Goal: Task Accomplishment & Management: Complete application form

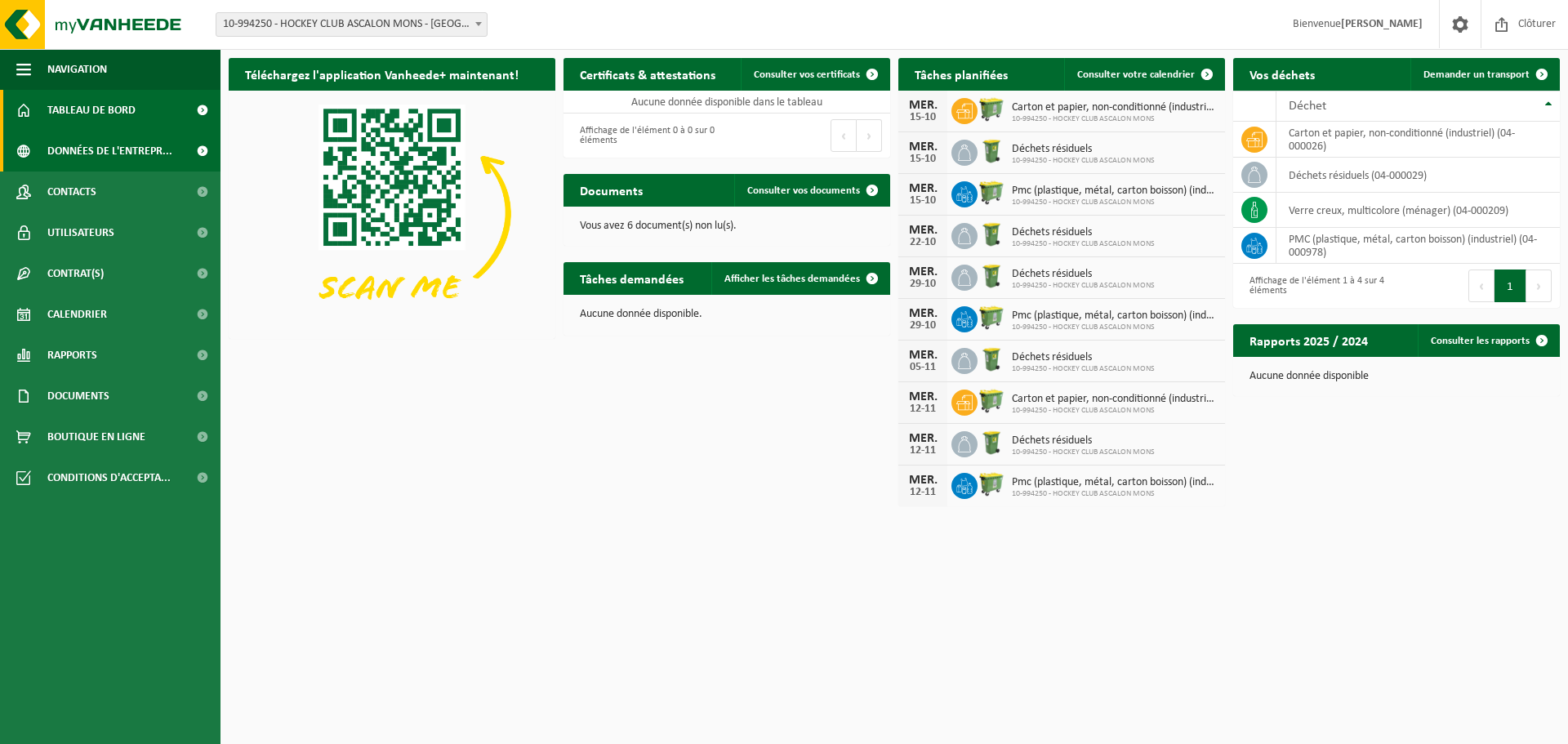
click at [116, 163] on span "Données de l'entrepr..." at bounding box center [110, 151] width 125 height 41
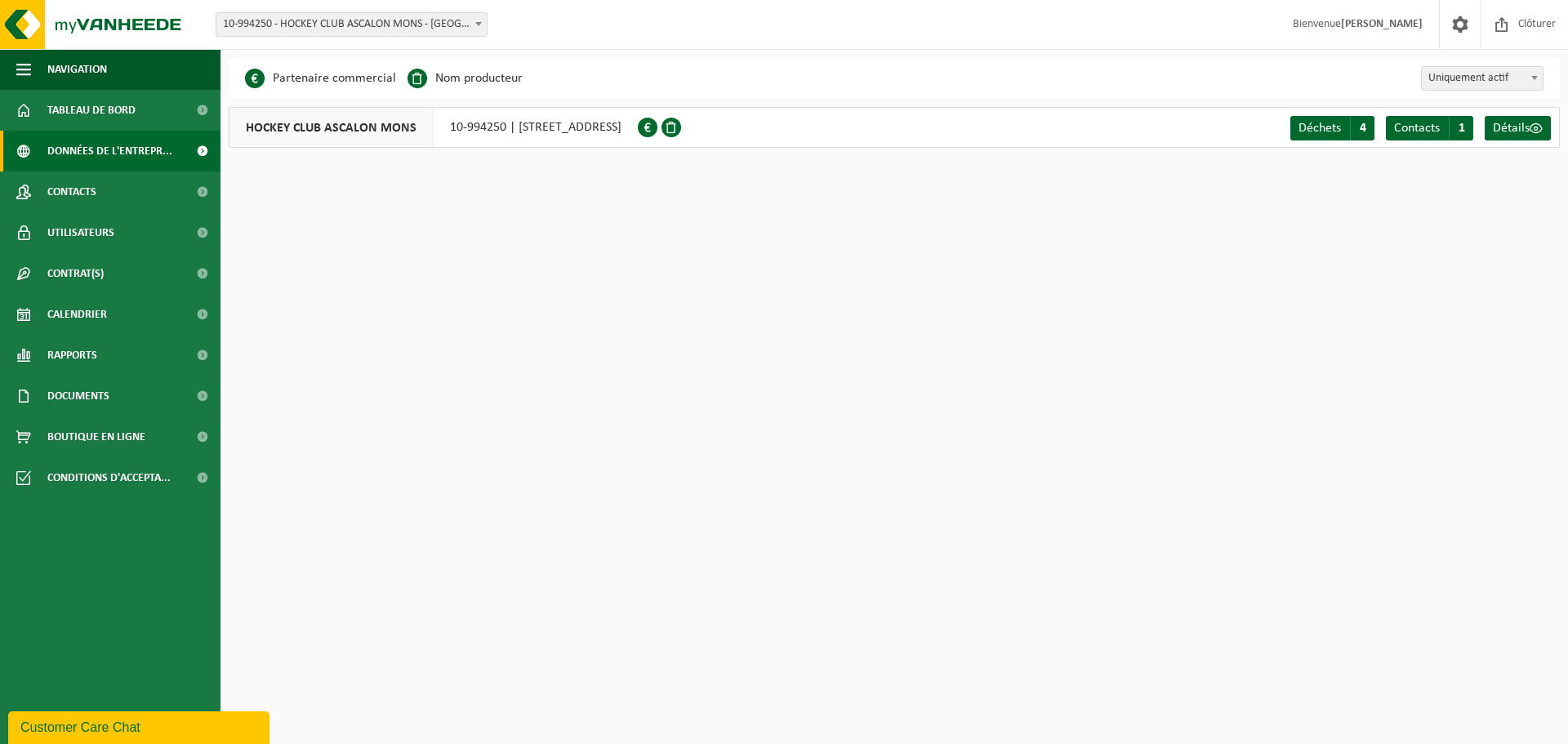
click at [1027, 136] on div "HOCKEY CLUB ASCALON MONS 10-994250 | AVENUE DE LA SAPINETTE 2, 7000 MONS Déchet…" at bounding box center [894, 127] width 1331 height 41
click at [515, 121] on div "HOCKEY CLUB ASCALON MONS 10-994250 | AVENUE DE LA SAPINETTE 2, 7000 MONS" at bounding box center [433, 127] width 410 height 41
click at [1525, 122] on span "Détails" at bounding box center [1511, 127] width 37 height 13
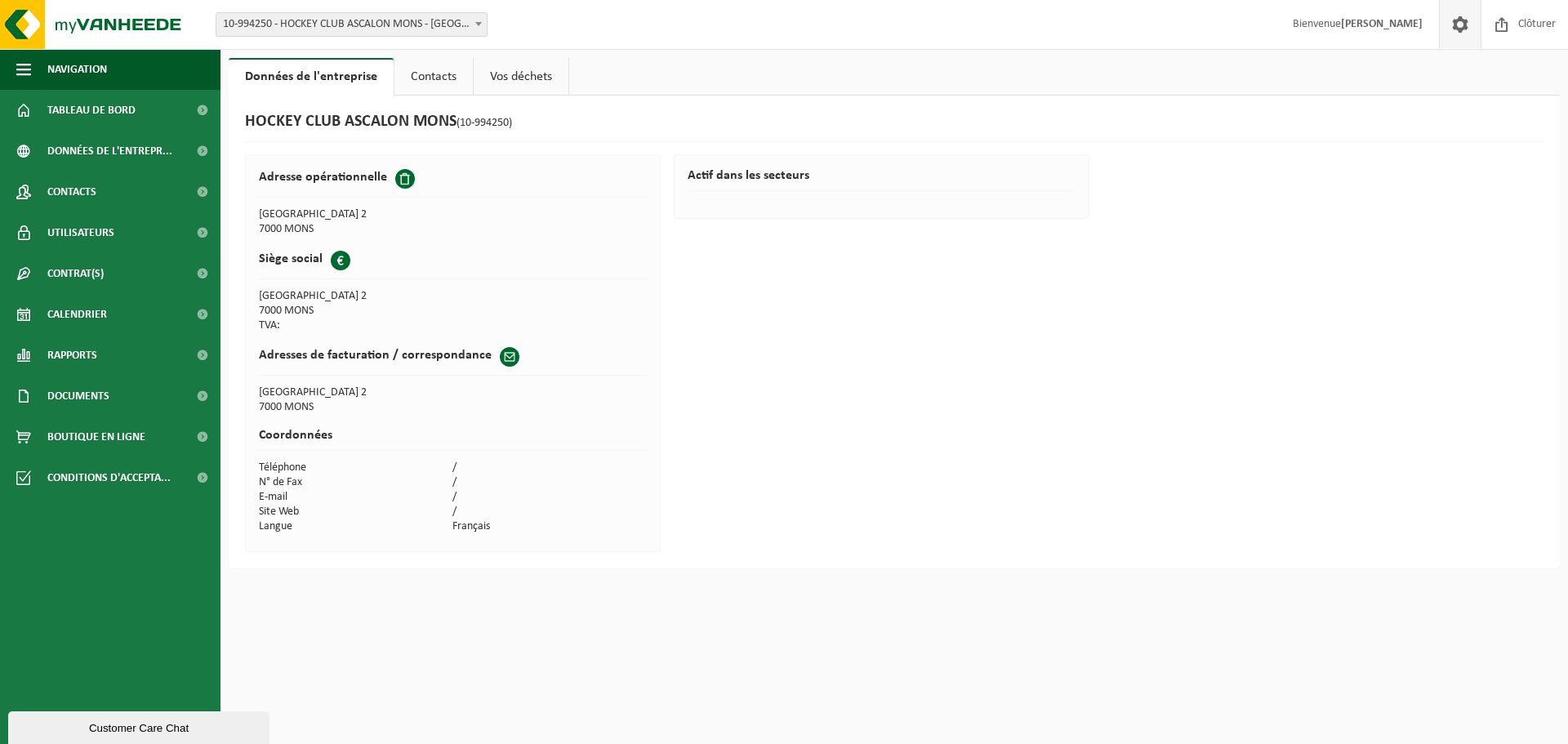
click at [1462, 23] on span at bounding box center [1460, 24] width 24 height 48
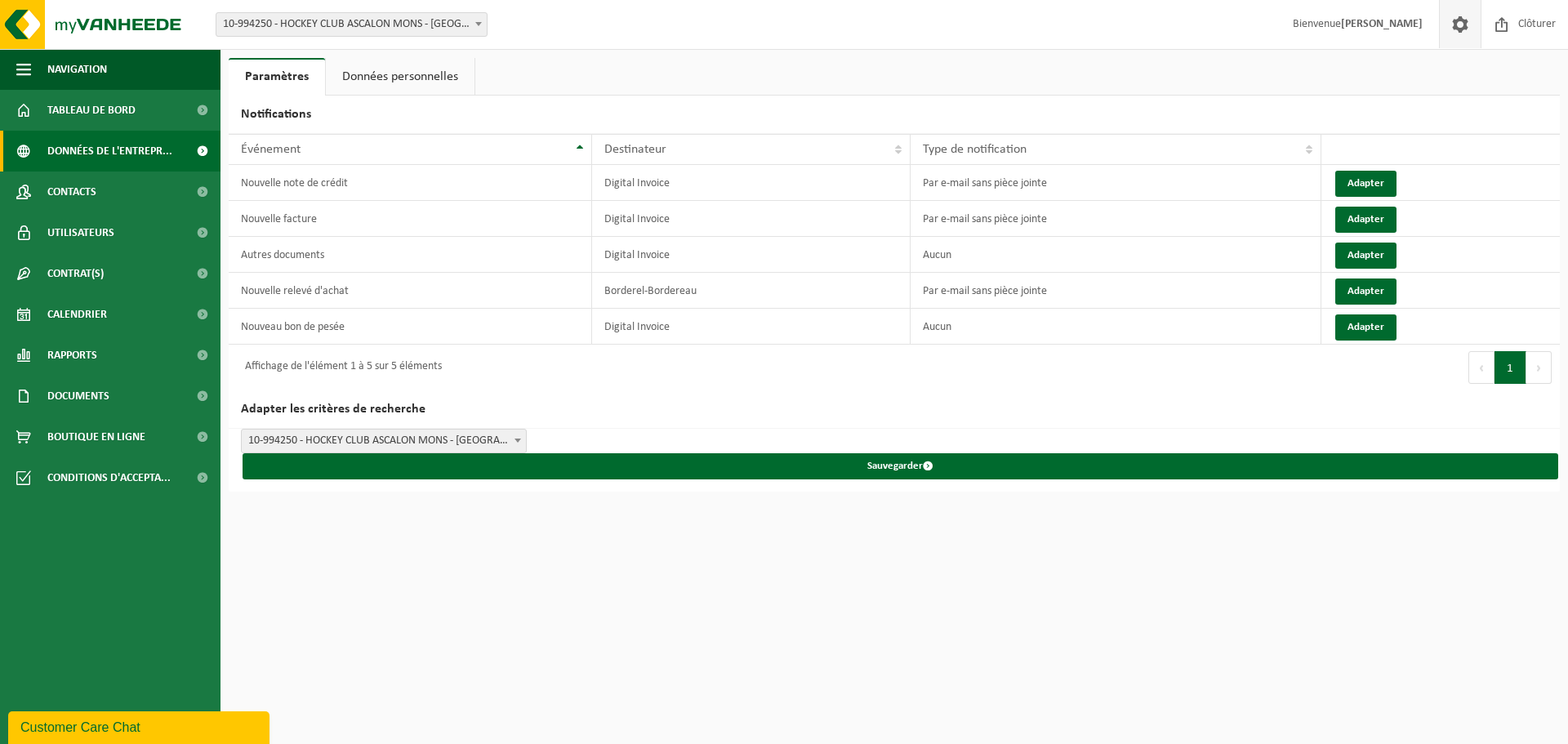
click at [111, 150] on span "Données de l'entrepr..." at bounding box center [110, 151] width 125 height 41
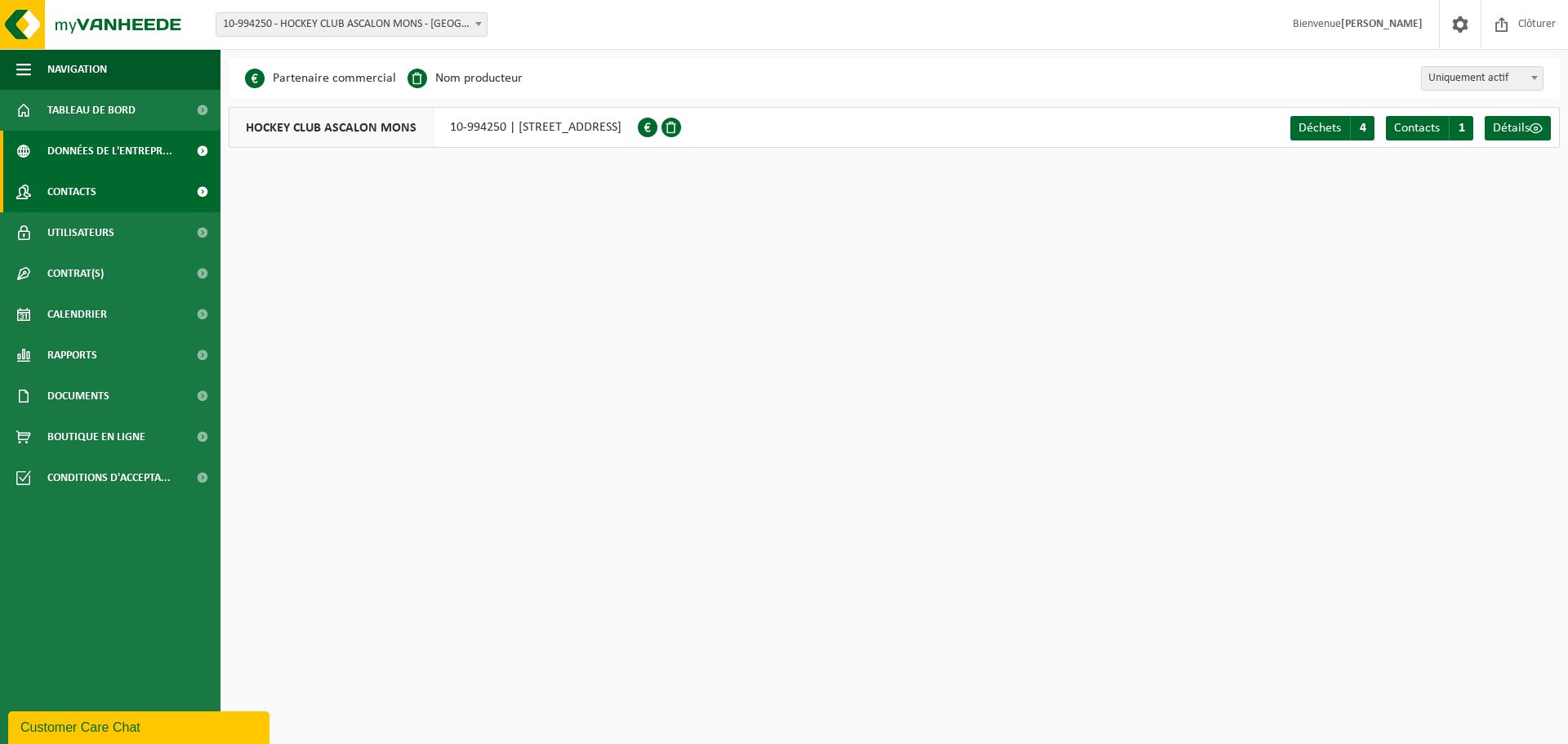
click at [67, 206] on span "Contacts" at bounding box center [72, 192] width 49 height 41
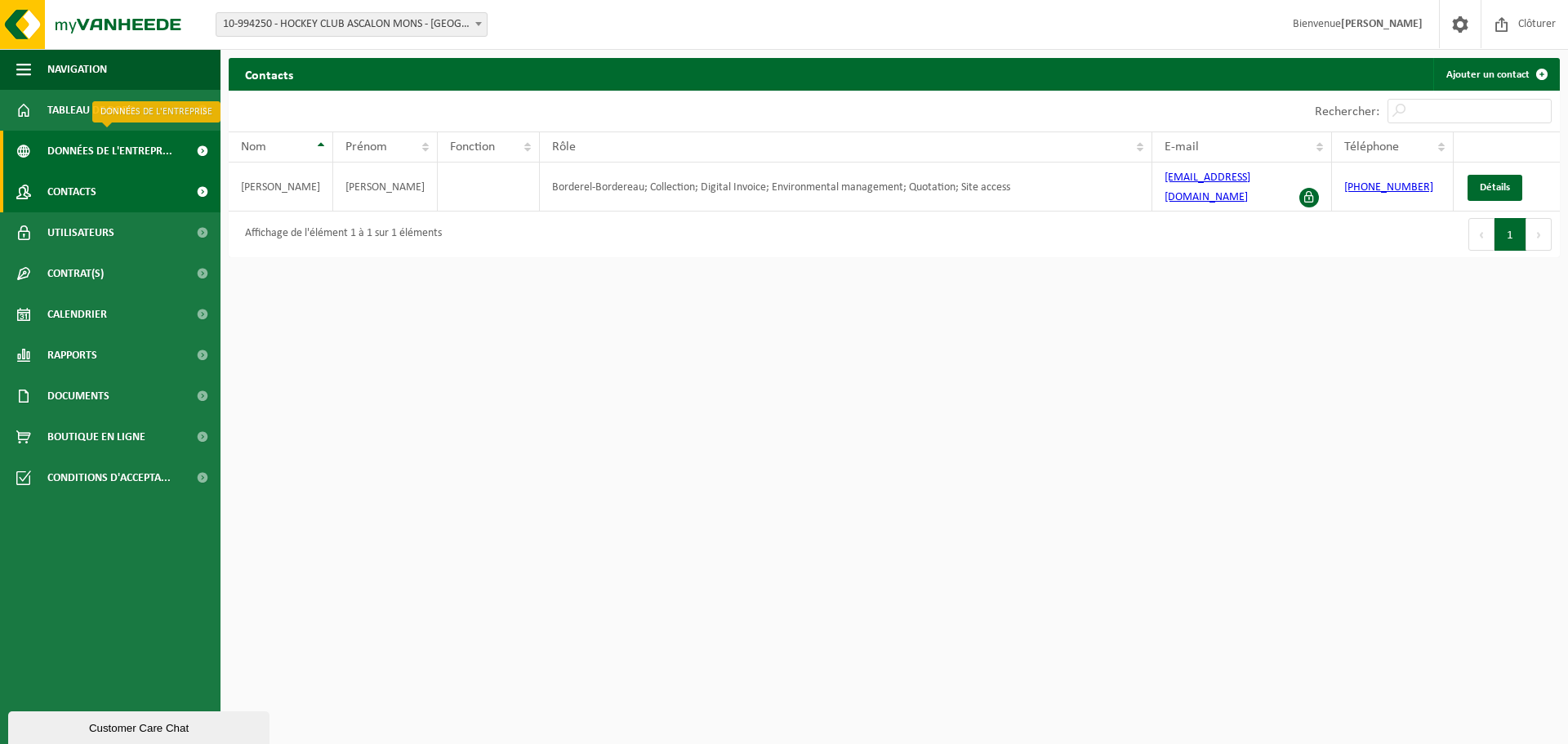
click at [109, 150] on span "Données de l'entrepr..." at bounding box center [110, 151] width 125 height 41
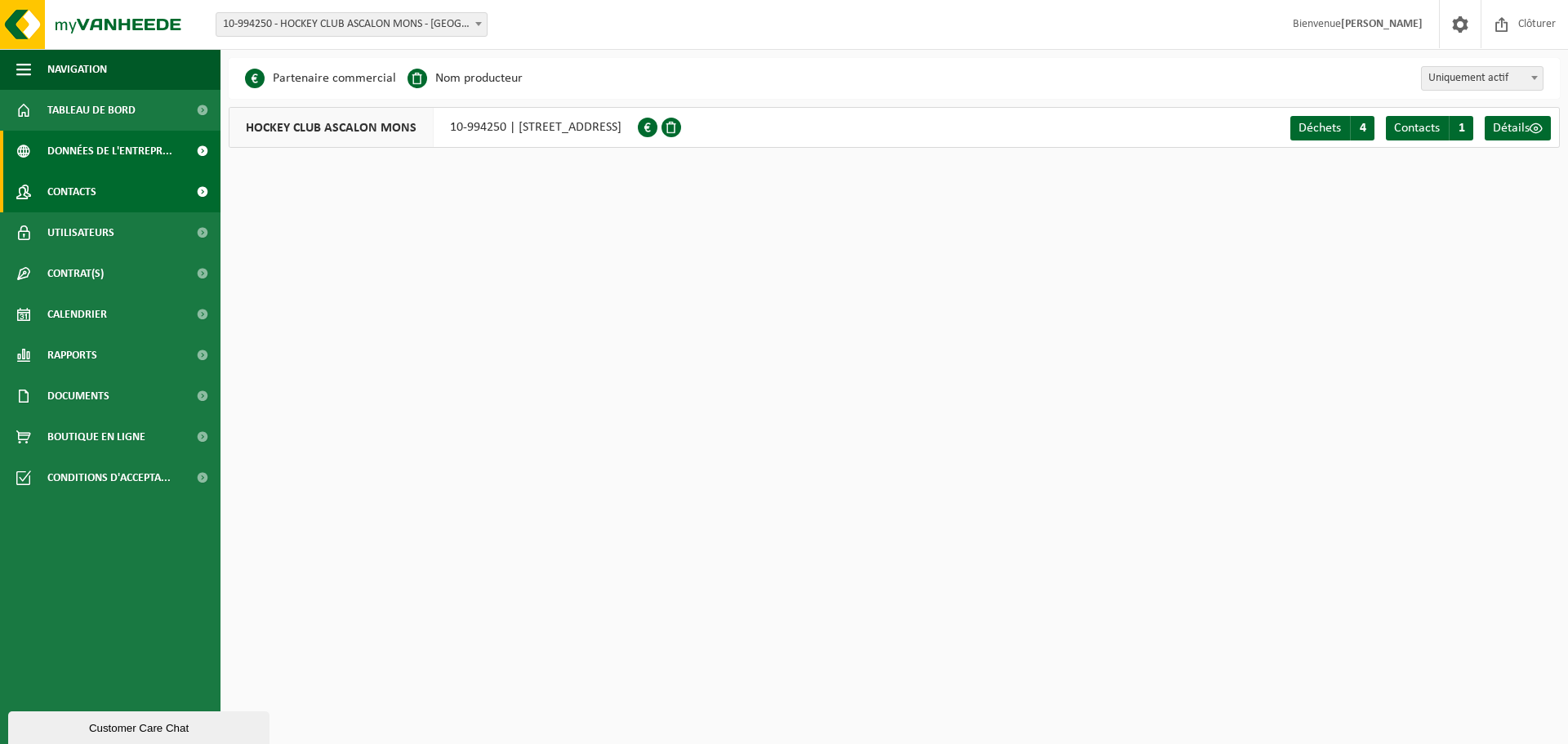
click at [114, 182] on link "Contacts" at bounding box center [110, 192] width 220 height 41
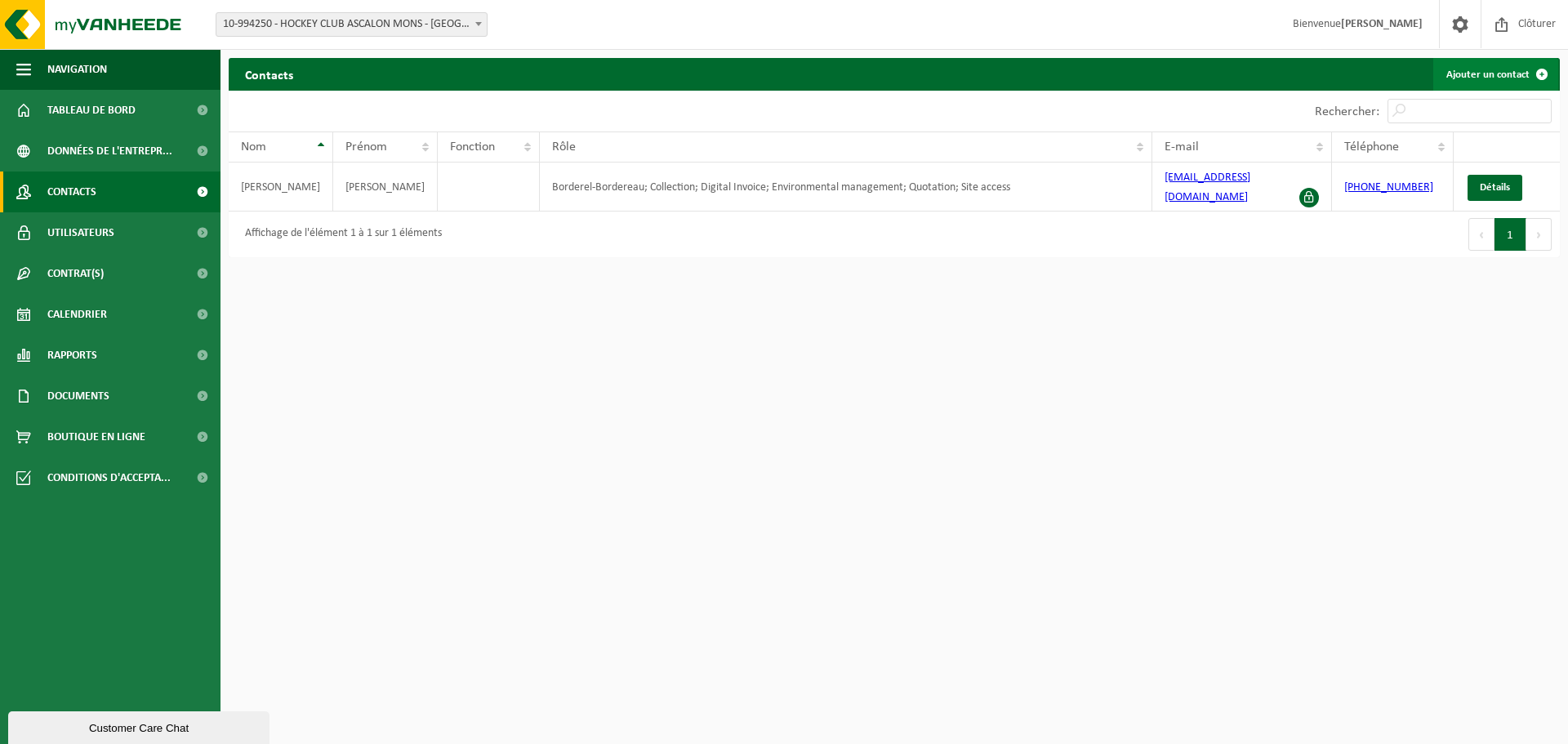
click at [1508, 68] on link "Ajouter un contact" at bounding box center [1496, 74] width 125 height 32
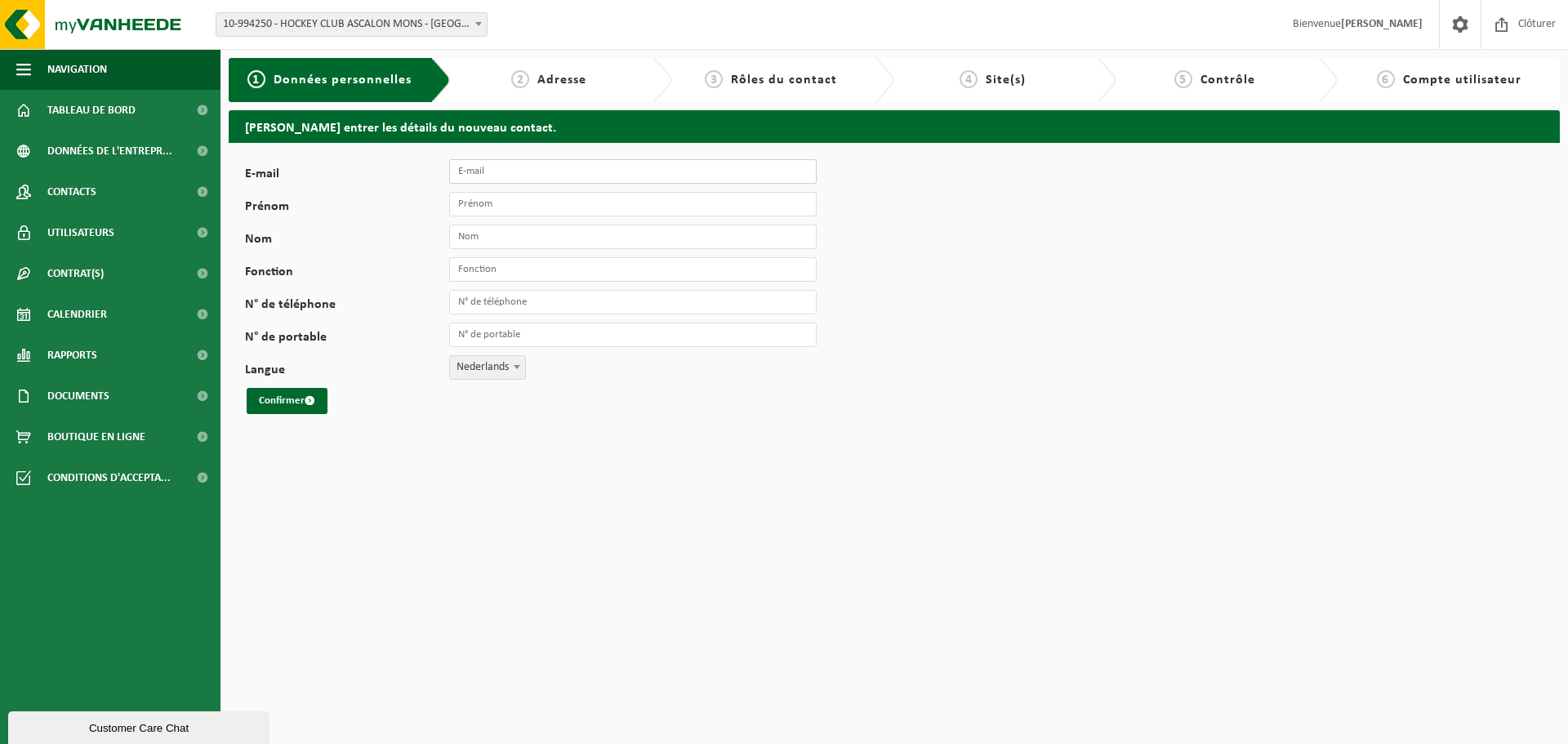
click at [487, 174] on input "E-mail" at bounding box center [632, 172] width 368 height 25
type input "[EMAIL_ADDRESS][DOMAIN_NAME]"
type input "[PERSON_NAME]"
type input "Meurisse"
type input "Secretaire"
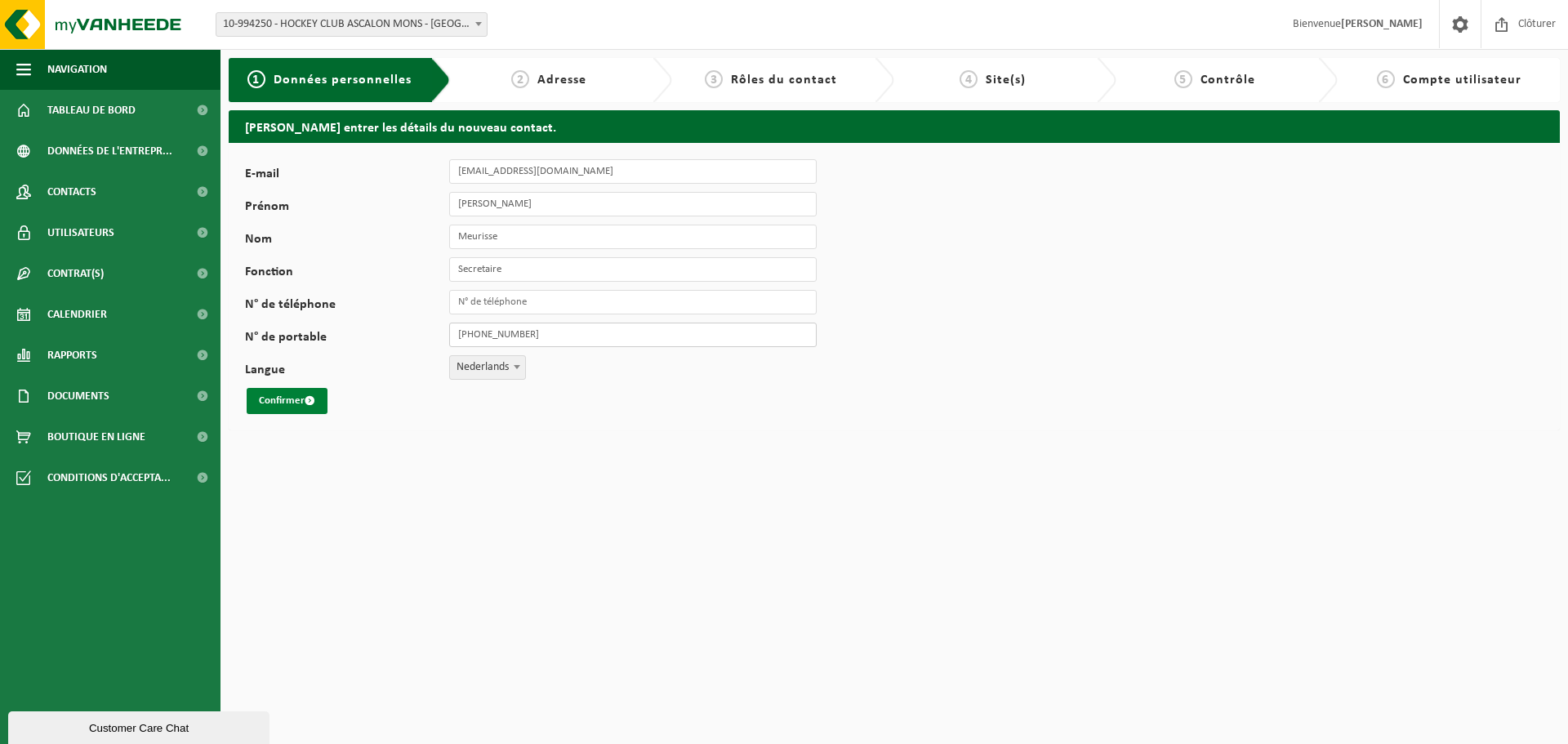
type input "[PHONE_NUMBER]"
click at [304, 398] on button "Confirmer" at bounding box center [287, 401] width 81 height 26
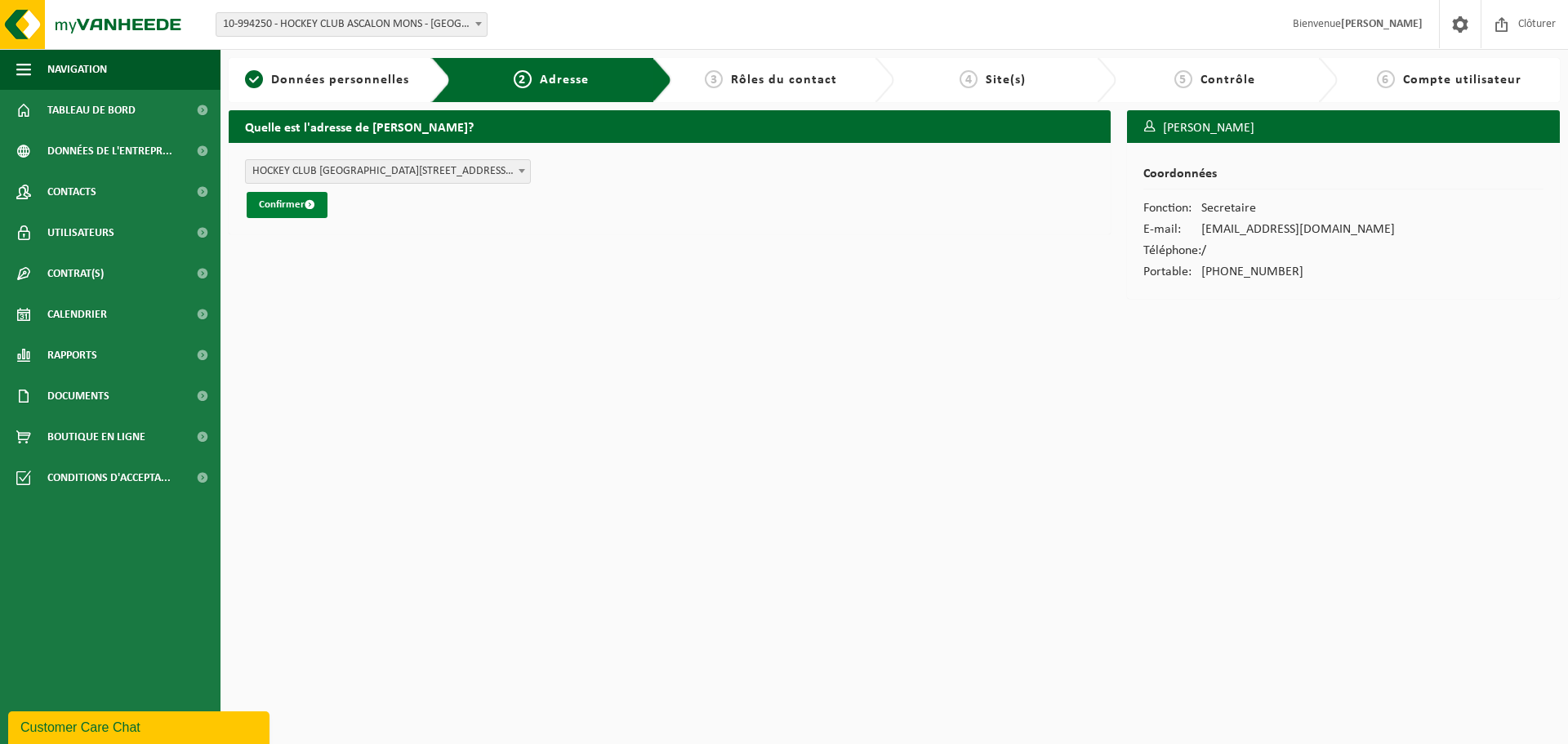
click at [300, 201] on button "Confirmer" at bounding box center [287, 205] width 81 height 26
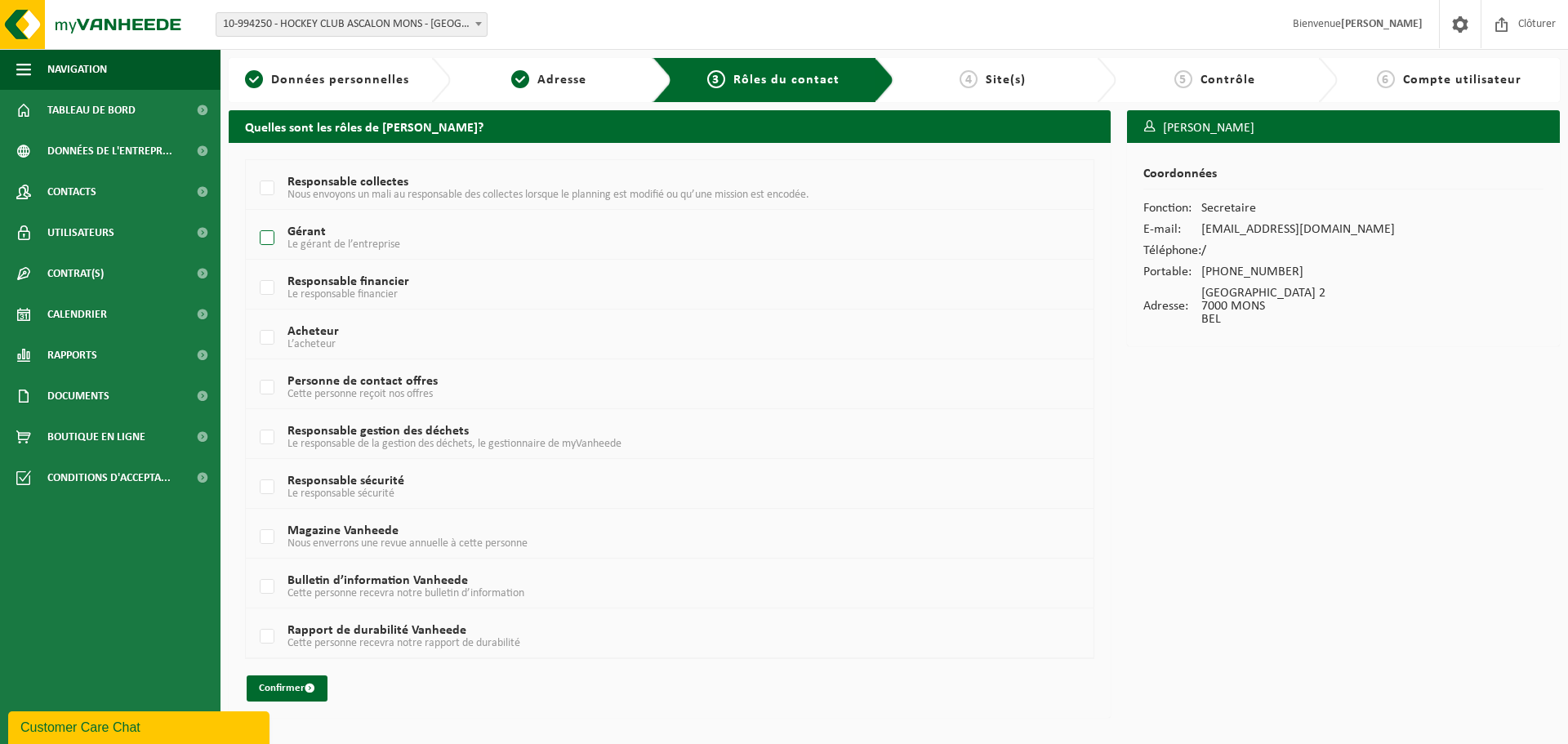
click at [263, 235] on label "Gérant Le gérant de l’entreprise" at bounding box center [634, 238] width 756 height 25
click at [254, 219] on input "Gérant Le gérant de l’entreprise" at bounding box center [253, 218] width 1 height 1
checkbox input "true"
click at [288, 692] on button "Confirmer" at bounding box center [287, 688] width 81 height 26
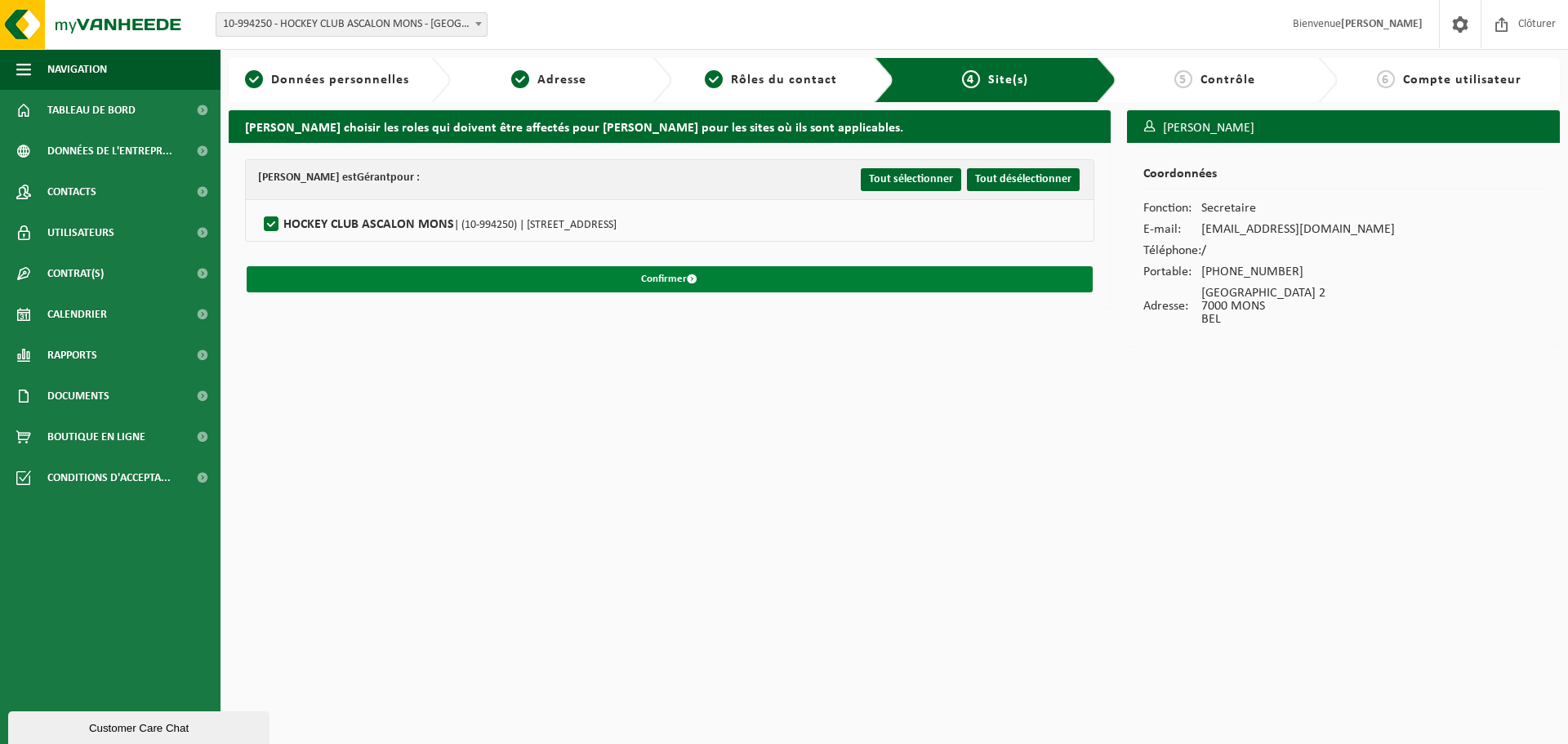
click at [691, 287] on button "Confirmer" at bounding box center [669, 279] width 846 height 26
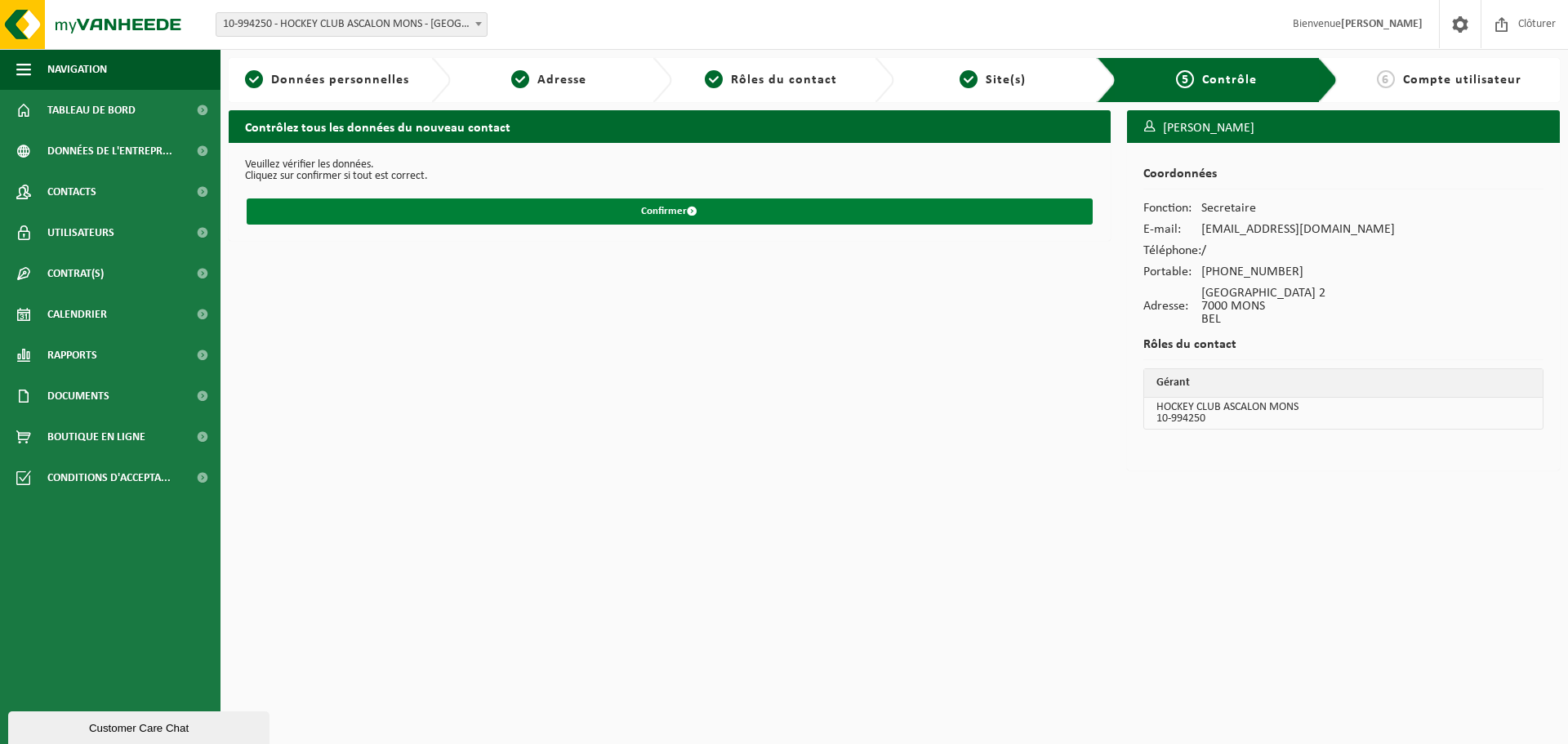
click at [690, 201] on button "Confirmer" at bounding box center [669, 212] width 846 height 26
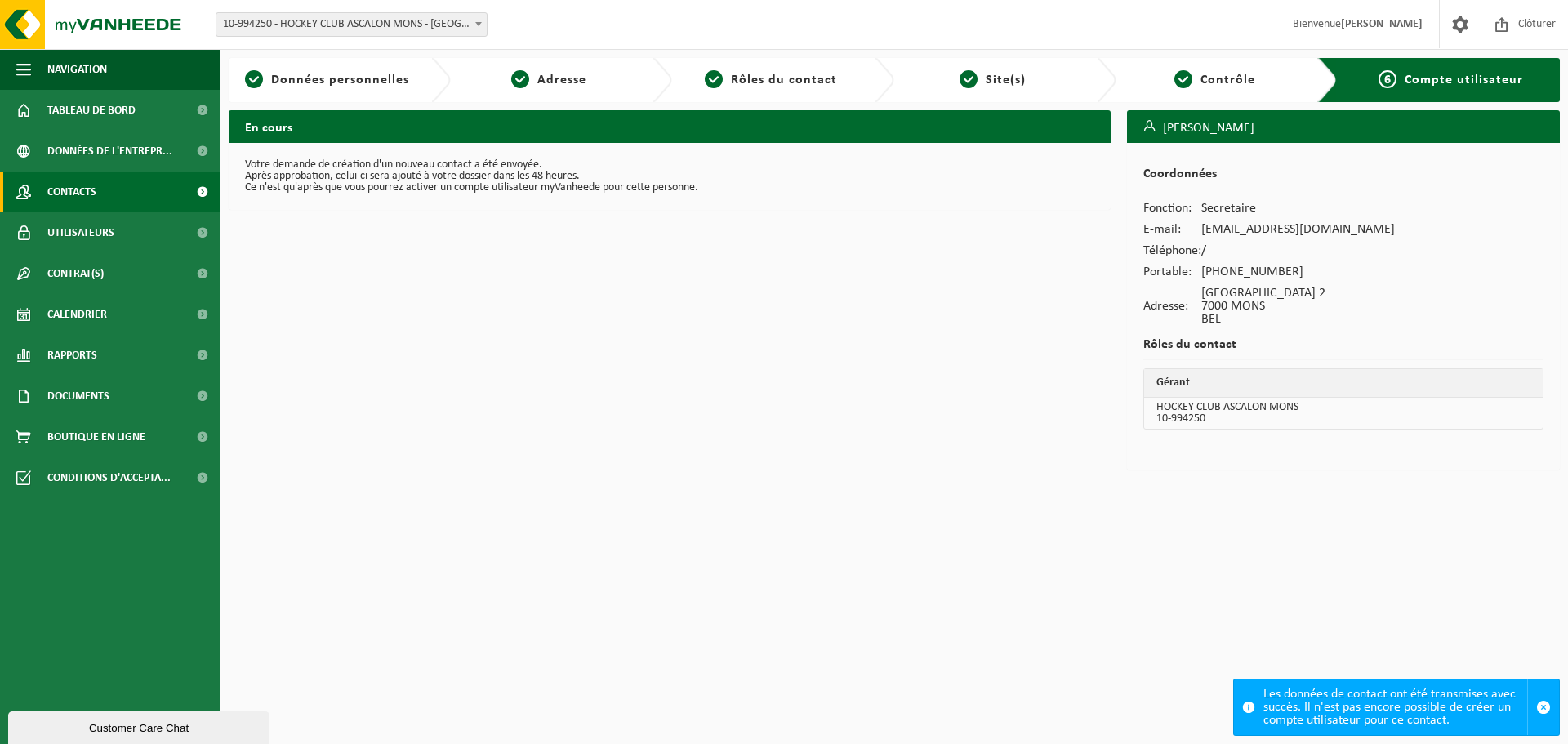
click at [96, 187] on span "Contacts" at bounding box center [72, 192] width 49 height 41
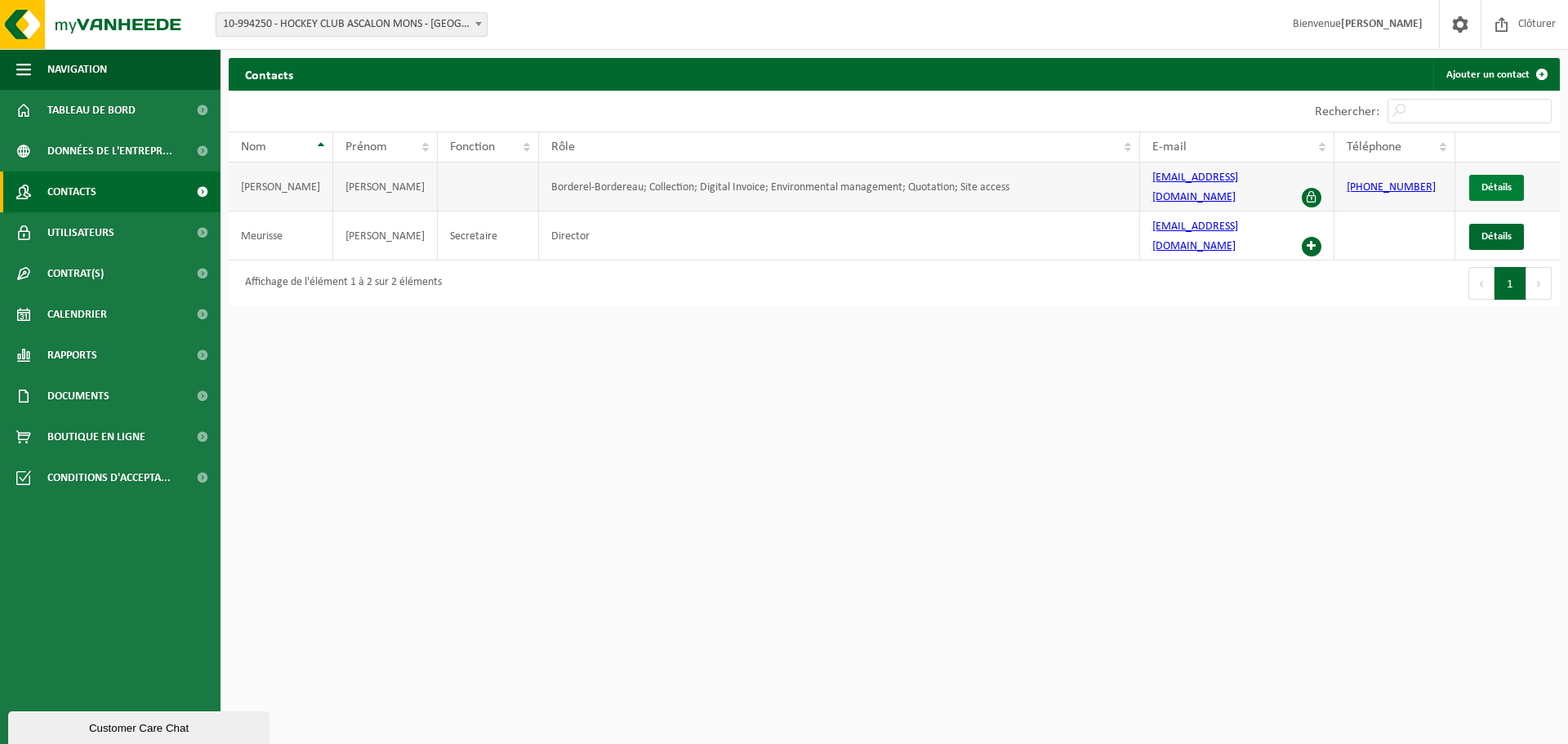
click at [1497, 174] on link "Détails" at bounding box center [1496, 187] width 55 height 26
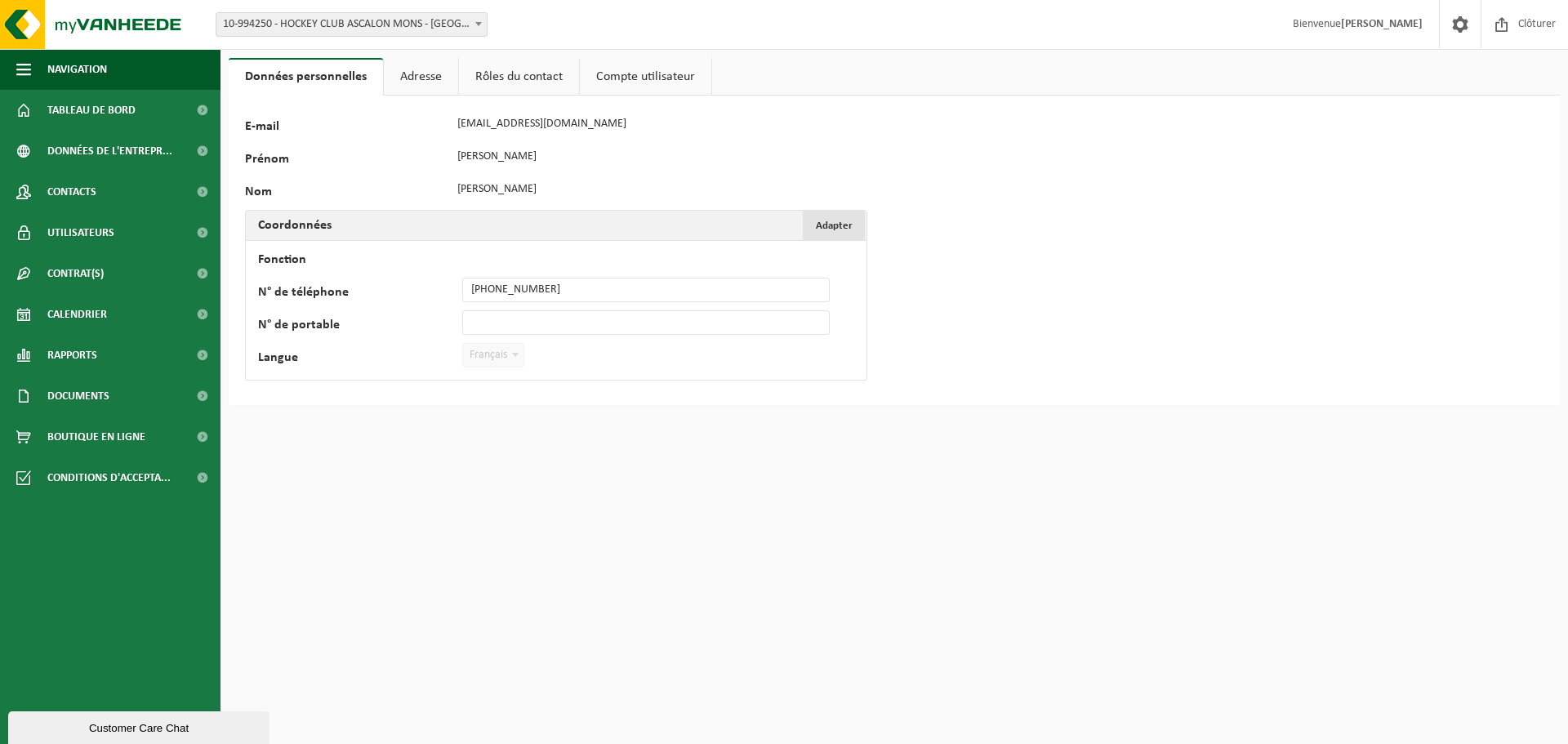
click at [841, 222] on span "Adapter" at bounding box center [835, 225] width 37 height 11
click at [429, 68] on link "Adresse" at bounding box center [421, 76] width 74 height 37
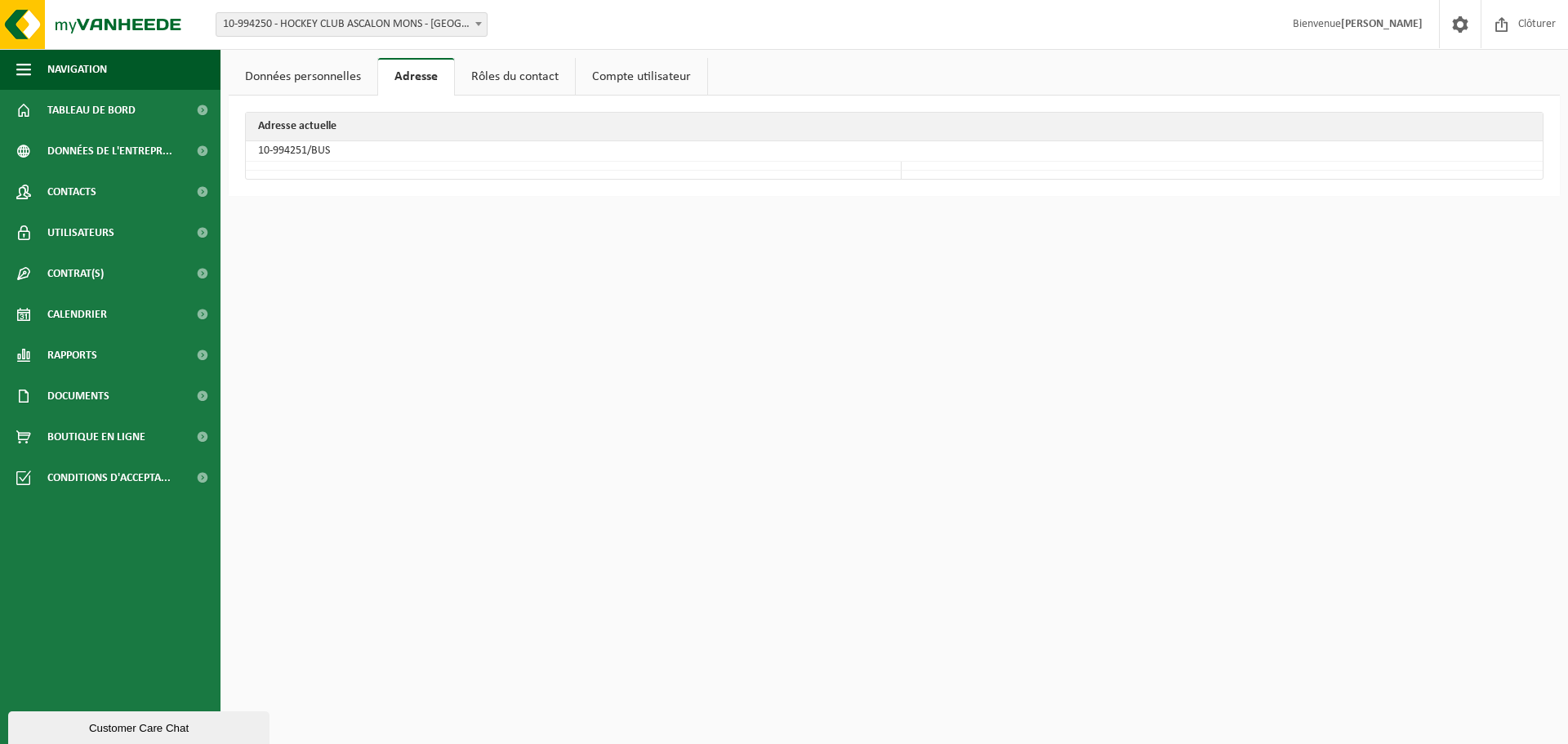
click at [485, 70] on link "Rôles du contact" at bounding box center [514, 76] width 121 height 37
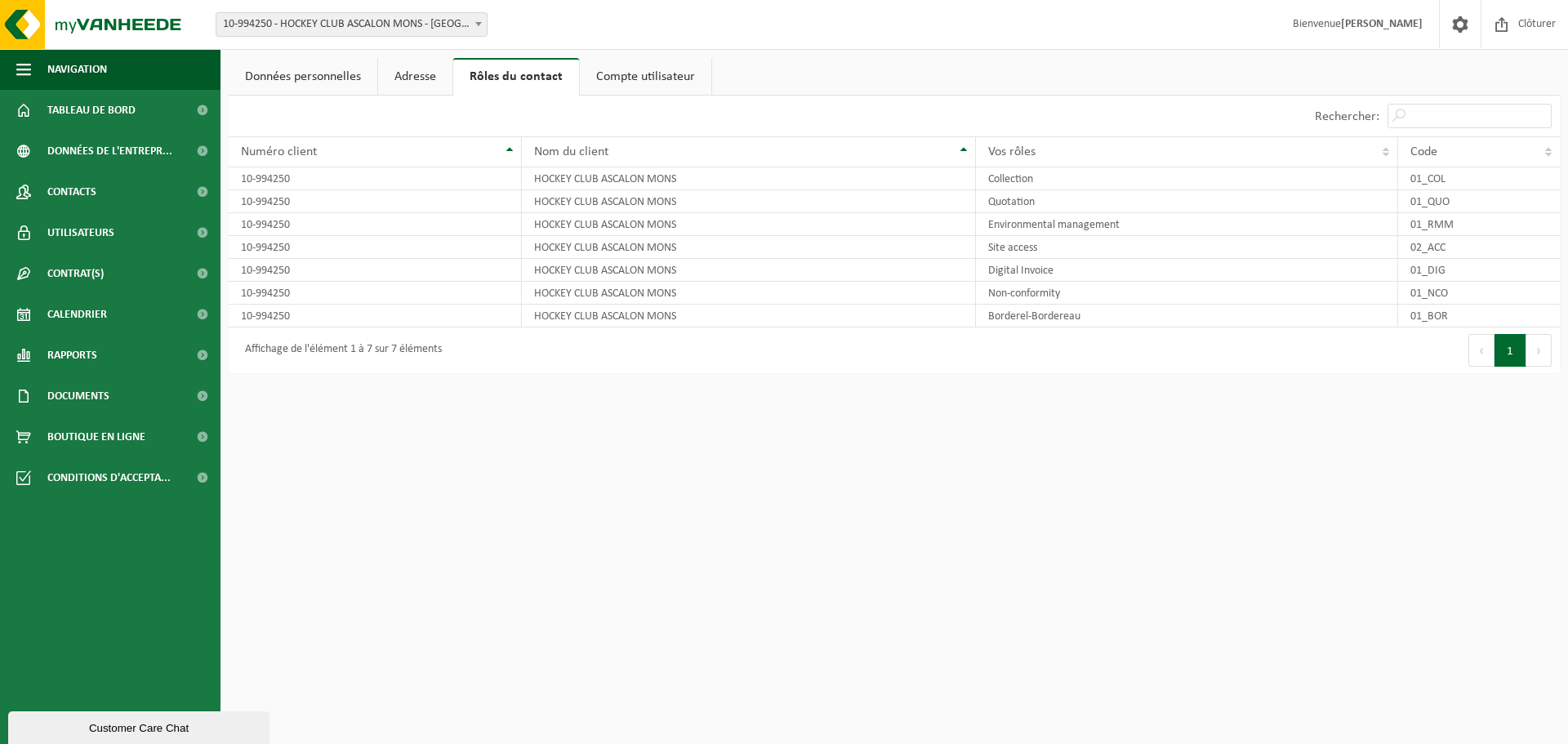
click at [649, 72] on link "Compte utilisateur" at bounding box center [646, 76] width 131 height 37
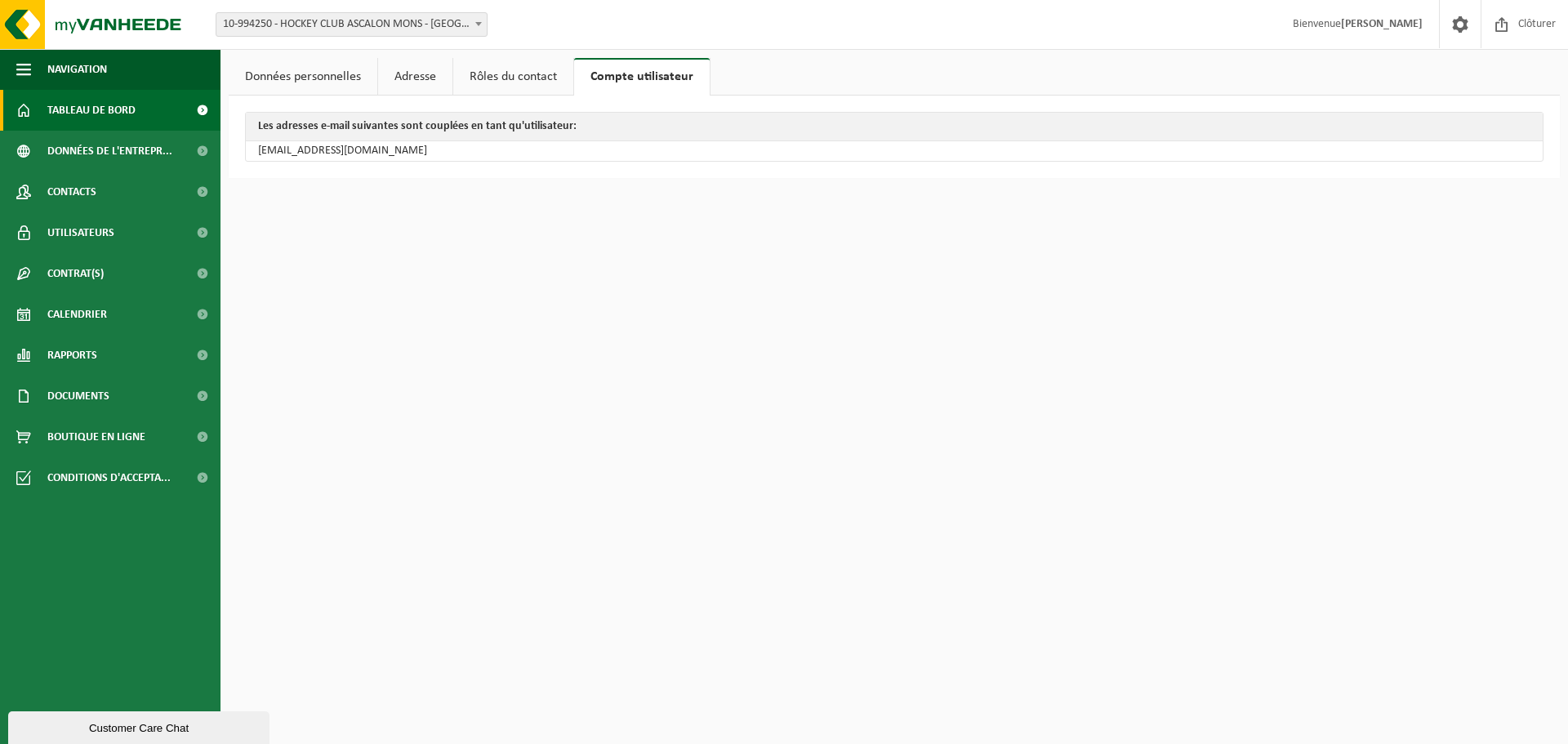
click at [116, 101] on span "Tableau de bord" at bounding box center [91, 111] width 88 height 41
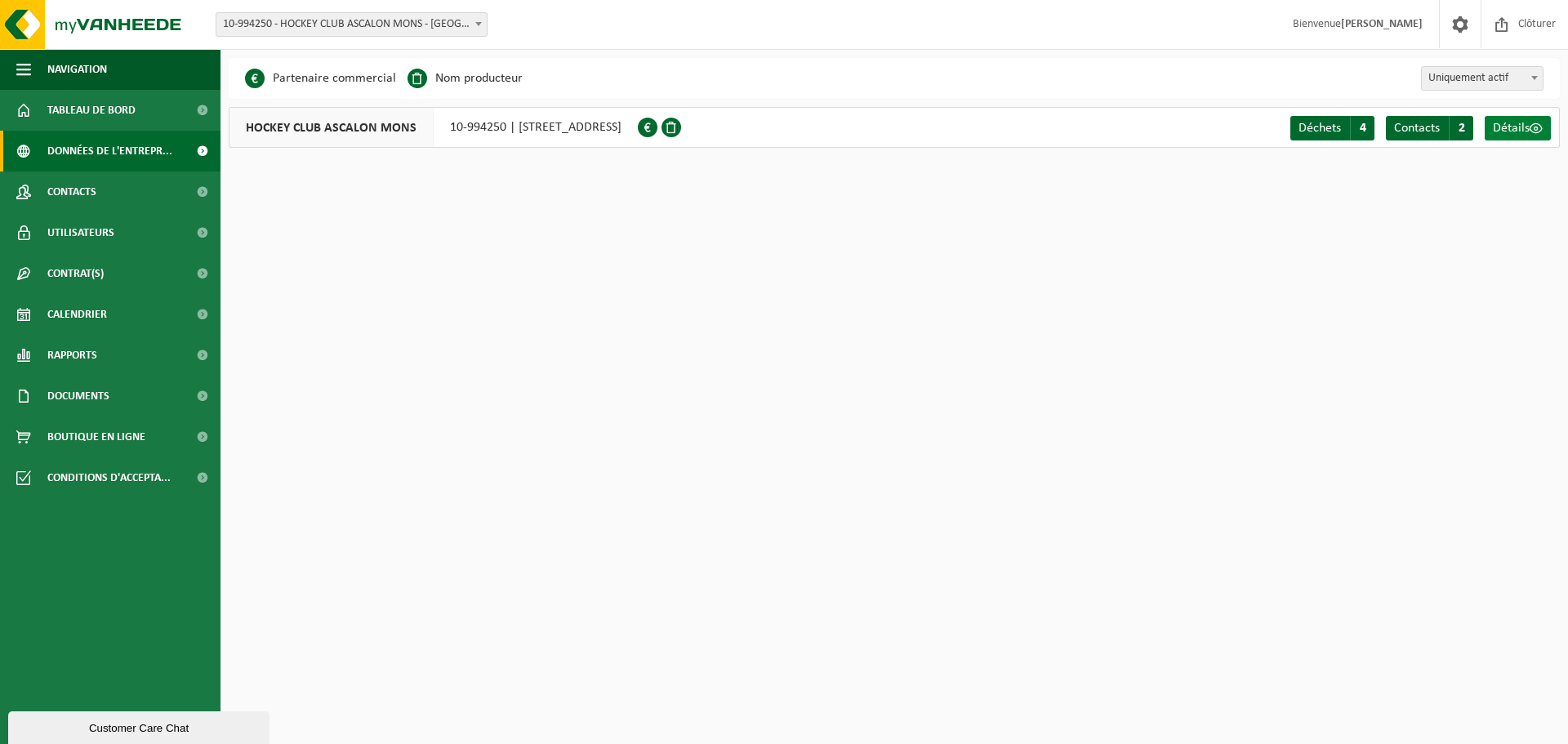
click at [1528, 130] on span "Détails" at bounding box center [1511, 127] width 37 height 13
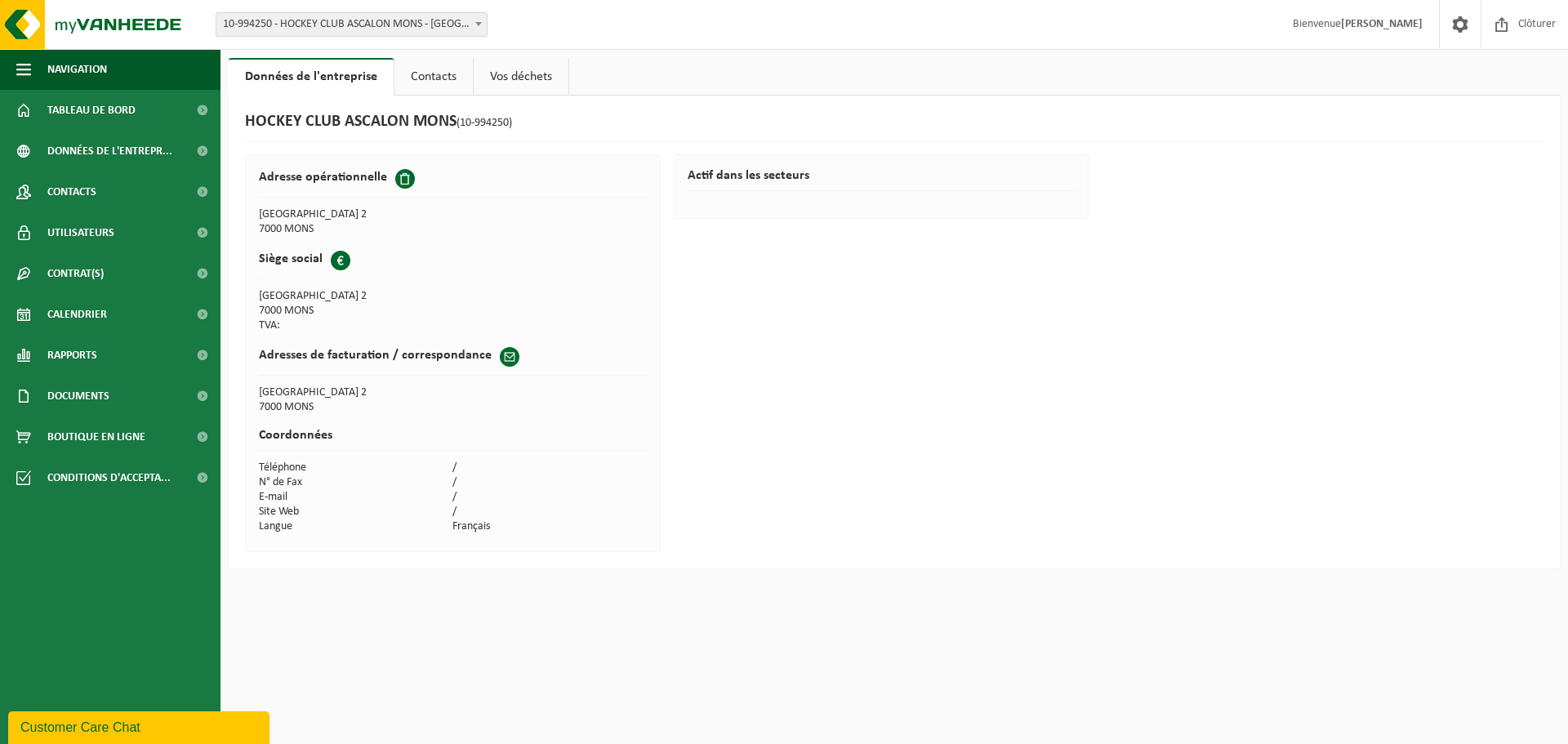
click at [449, 74] on link "Contacts" at bounding box center [434, 76] width 78 height 37
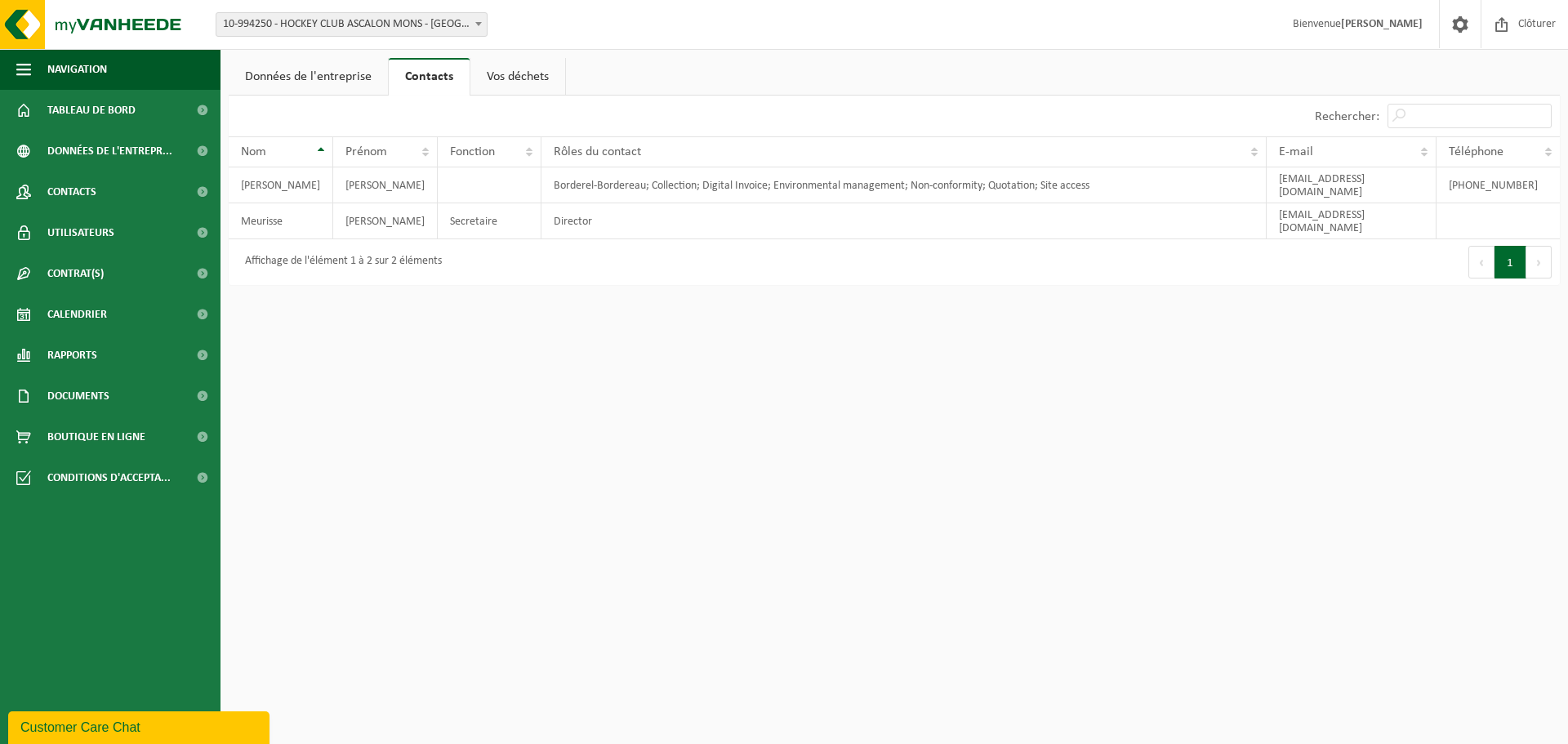
click at [522, 71] on link "Vos déchets" at bounding box center [517, 76] width 95 height 37
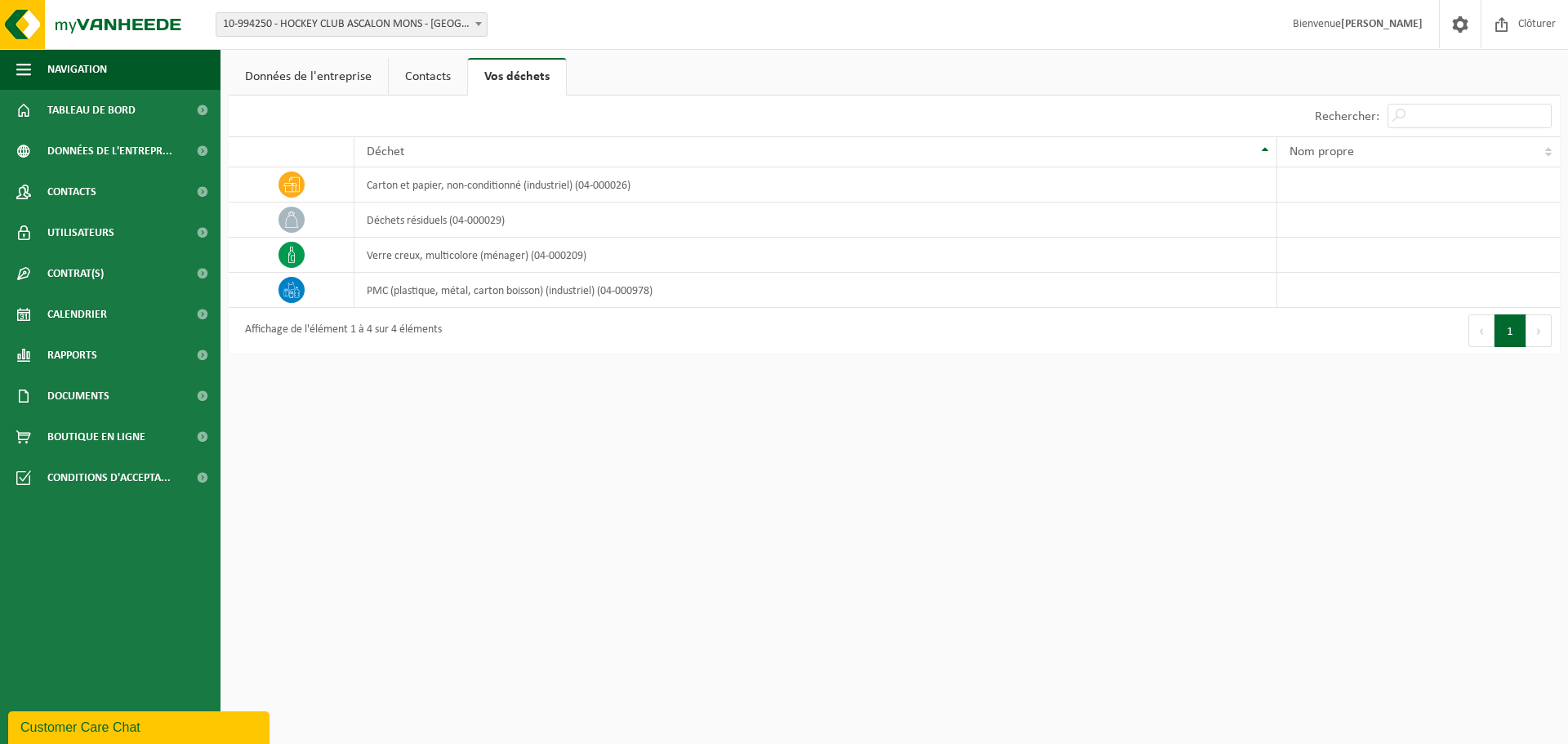
click at [307, 74] on link "Données de l'entreprise" at bounding box center [308, 76] width 160 height 37
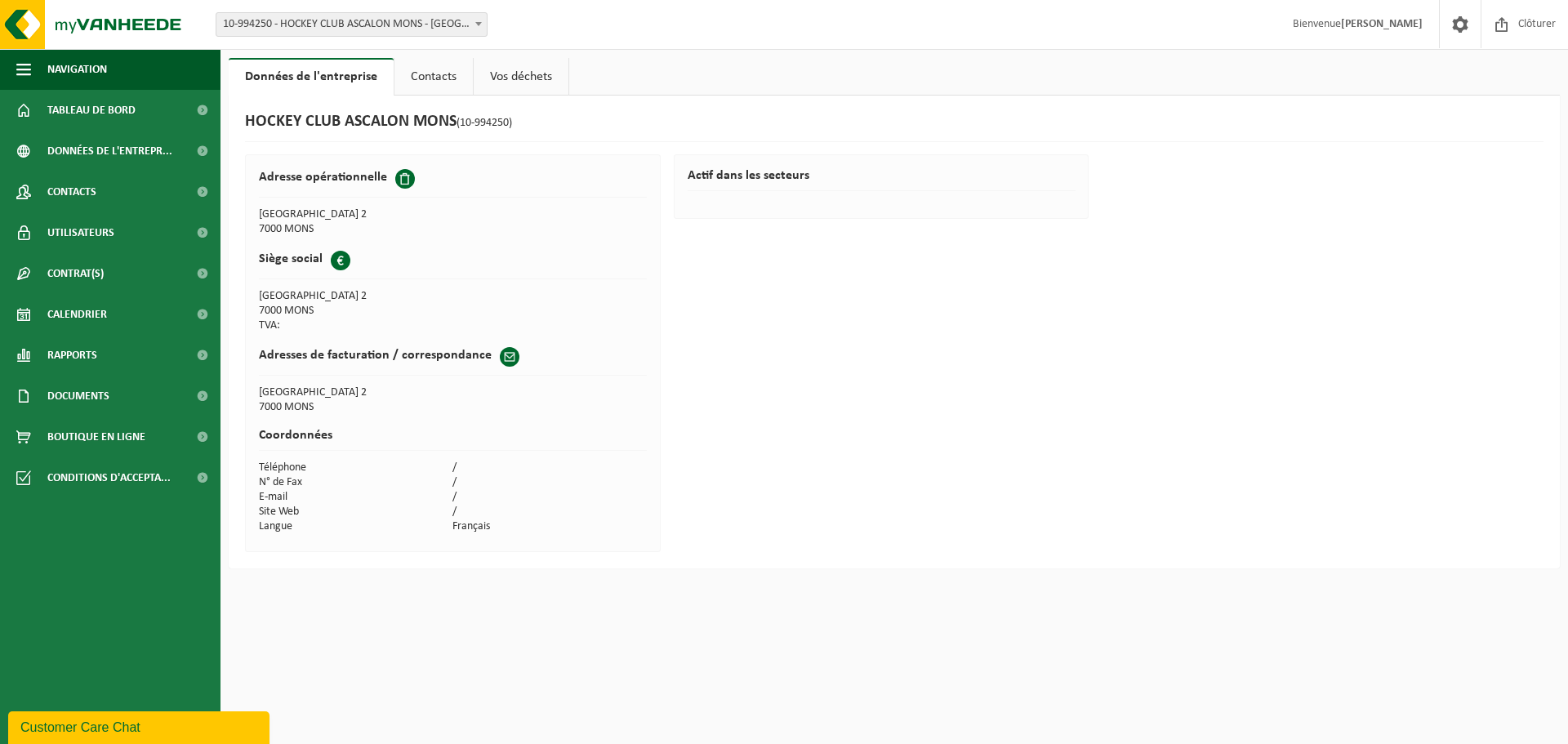
click at [469, 27] on span "10-994250 - HOCKEY CLUB ASCALON MONS - [GEOGRAPHIC_DATA]" at bounding box center [352, 24] width 270 height 23
click at [1272, 328] on div "HOCKEY CLUB ASCALON MONS (10-994250) Adresse opérationnelle AVENUE DE LA SAPINE…" at bounding box center [894, 332] width 1331 height 473
click at [1350, 23] on strong "[PERSON_NAME]" at bounding box center [1381, 24] width 81 height 13
click at [1464, 22] on span at bounding box center [1460, 24] width 24 height 48
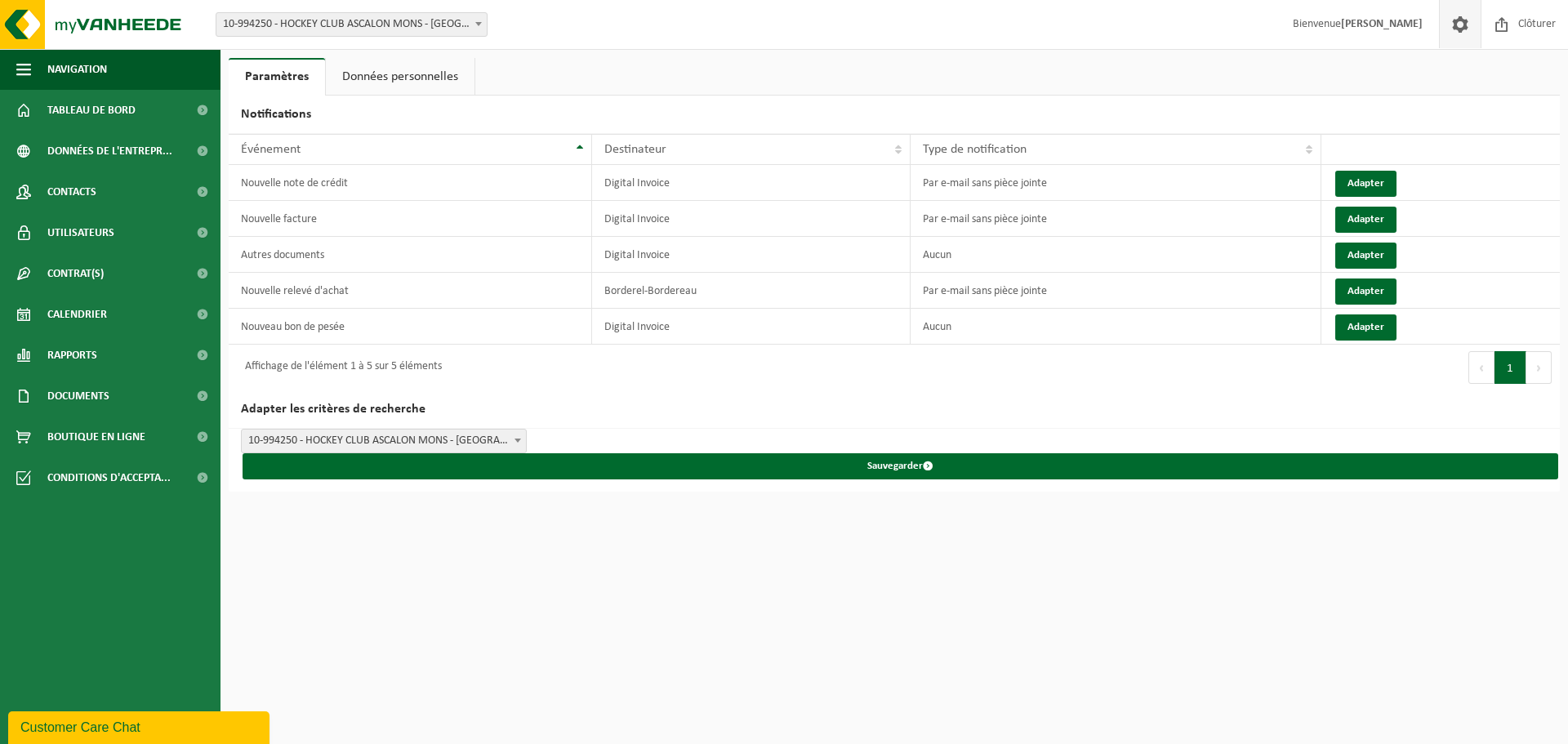
click at [391, 64] on link "Données personnelles" at bounding box center [401, 76] width 149 height 37
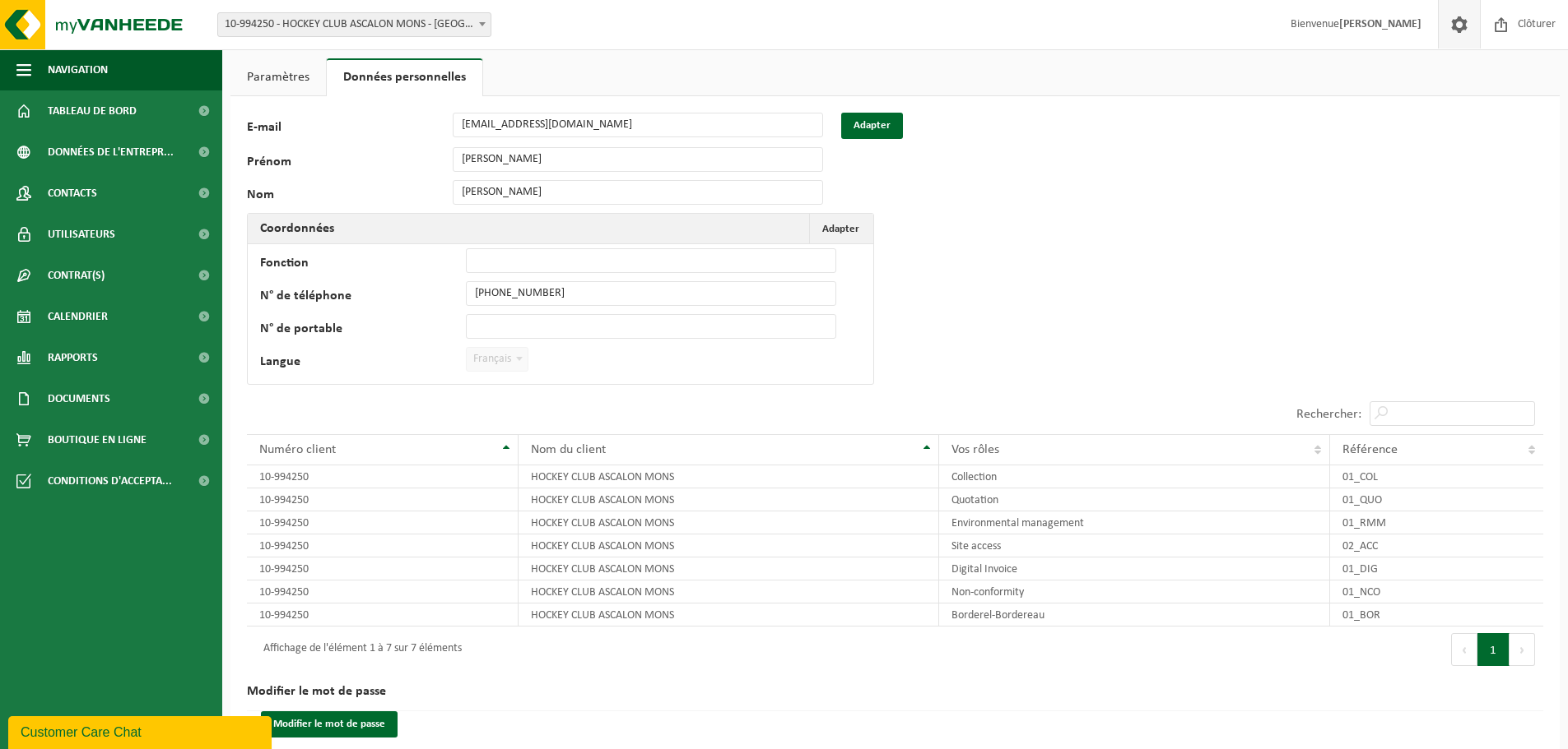
click at [400, 84] on link "Données personnelles" at bounding box center [405, 77] width 156 height 37
click at [295, 67] on link "Paramètres" at bounding box center [277, 77] width 96 height 37
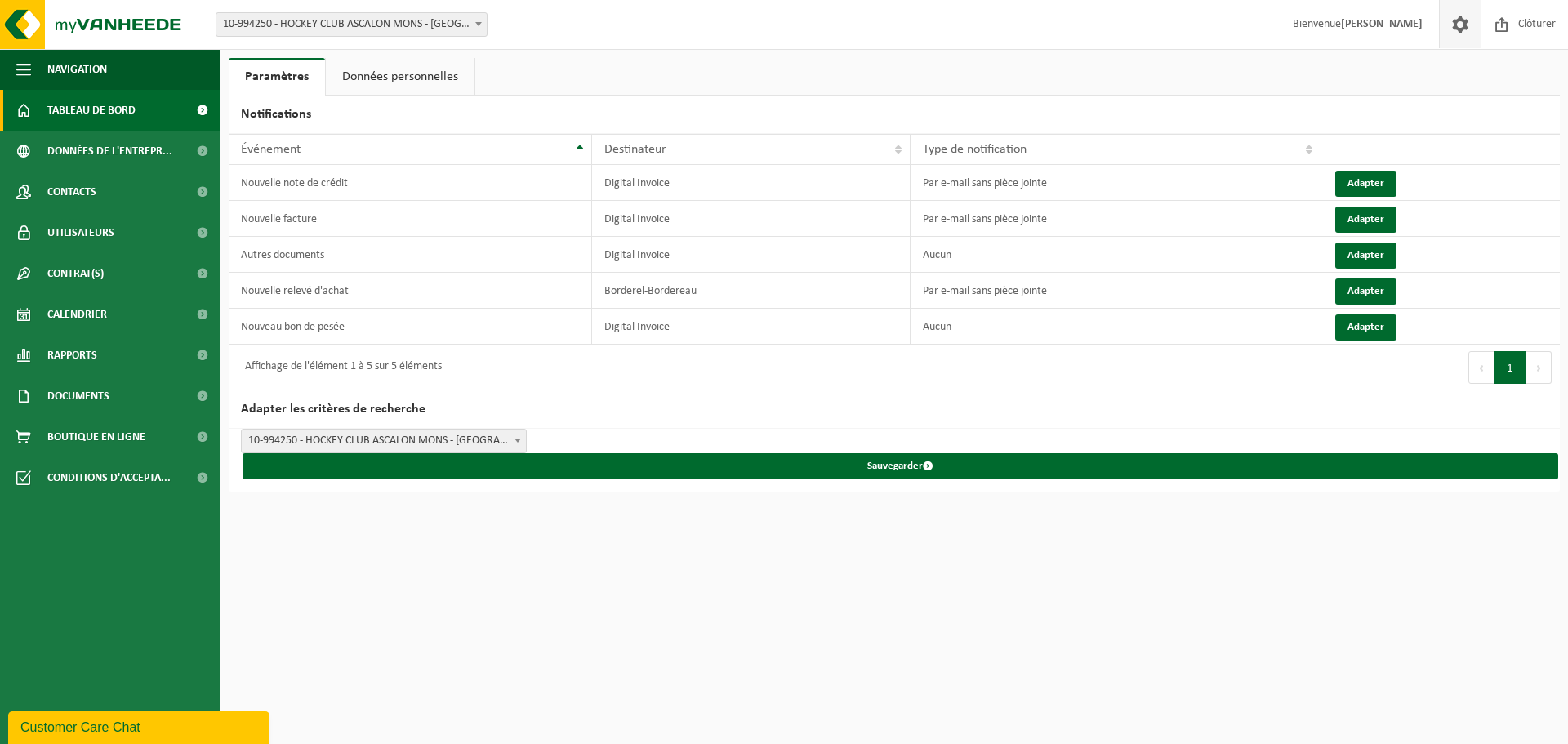
click at [95, 114] on span "Tableau de bord" at bounding box center [91, 111] width 88 height 41
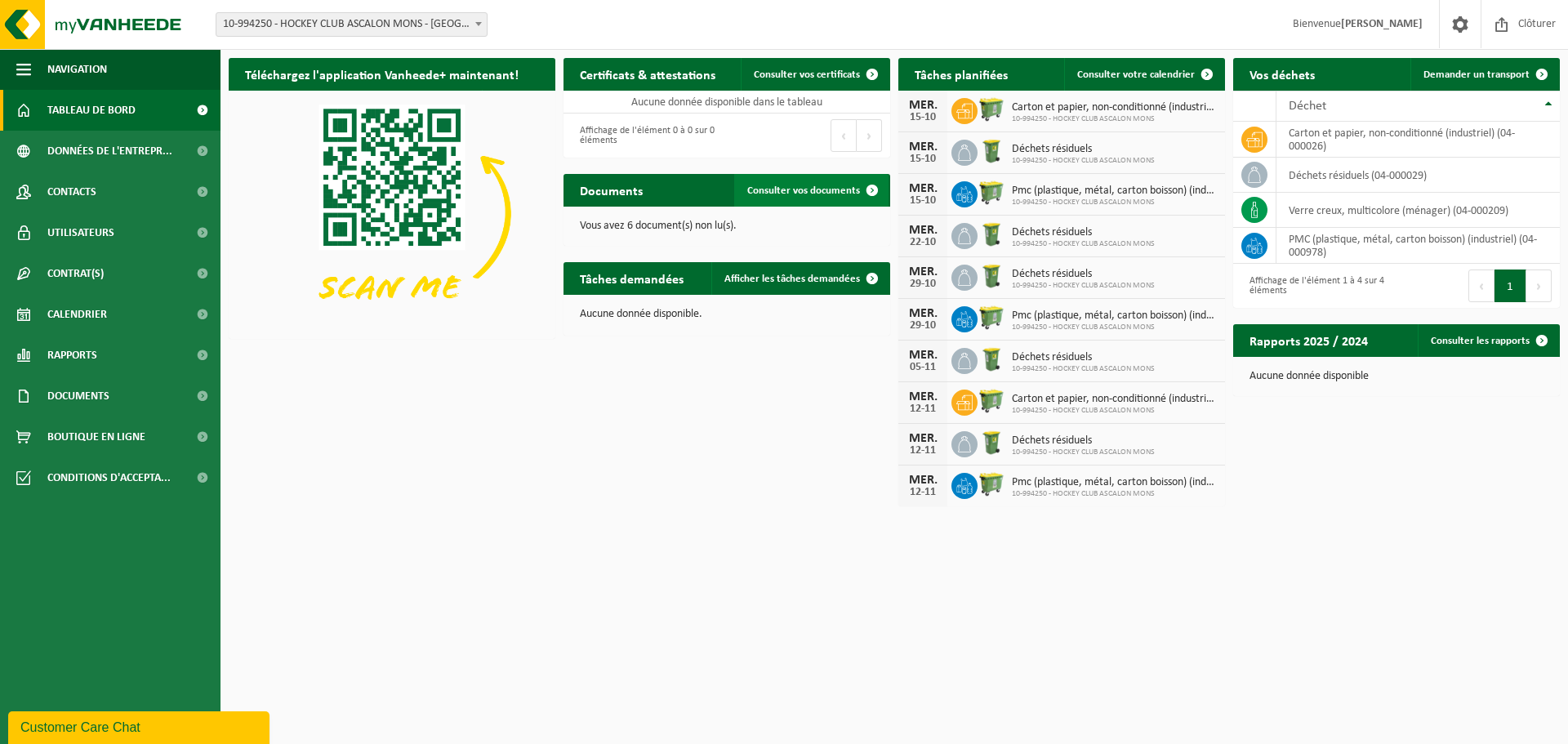
click at [804, 185] on span "Consulter vos documents" at bounding box center [804, 190] width 113 height 11
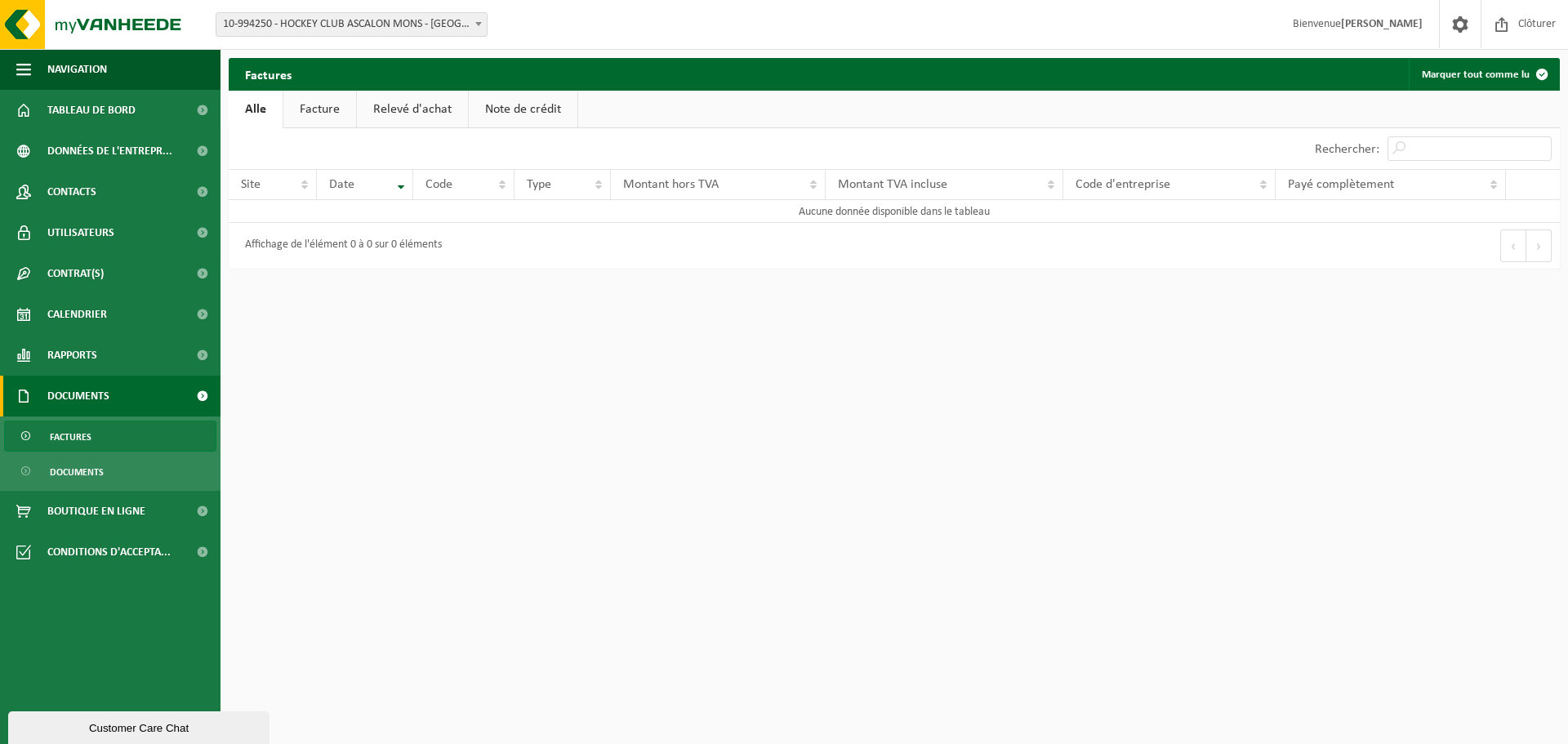
click at [357, 116] on link "Relevé d'achat" at bounding box center [412, 110] width 111 height 37
click at [297, 106] on link "Facture" at bounding box center [318, 110] width 73 height 37
click at [406, 103] on link "Relevé d'achat" at bounding box center [413, 110] width 111 height 37
click at [480, 109] on link "Note de crédit" at bounding box center [525, 110] width 109 height 37
click at [259, 103] on link "Alle" at bounding box center [255, 110] width 53 height 37
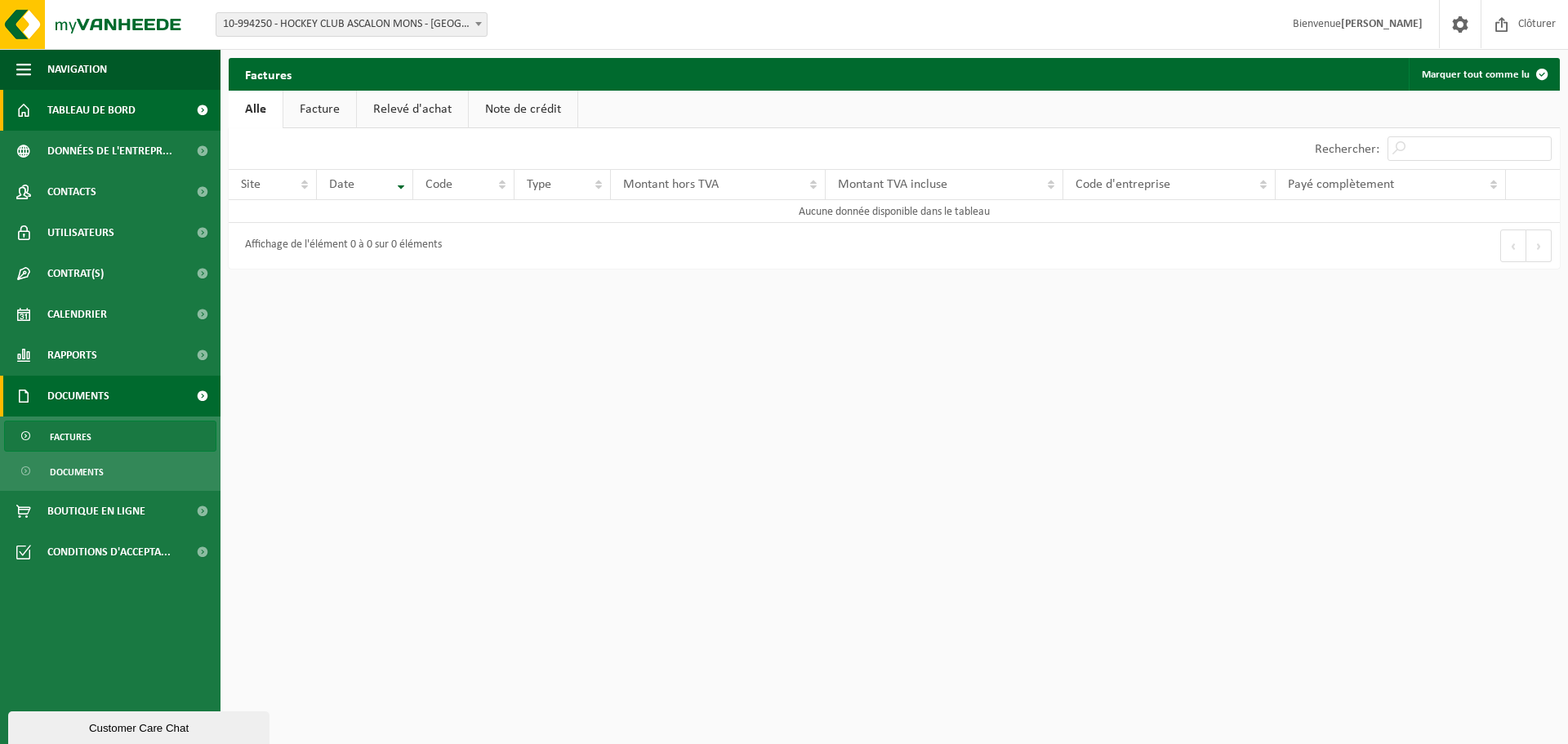
click at [100, 119] on span "Tableau de bord" at bounding box center [91, 111] width 88 height 41
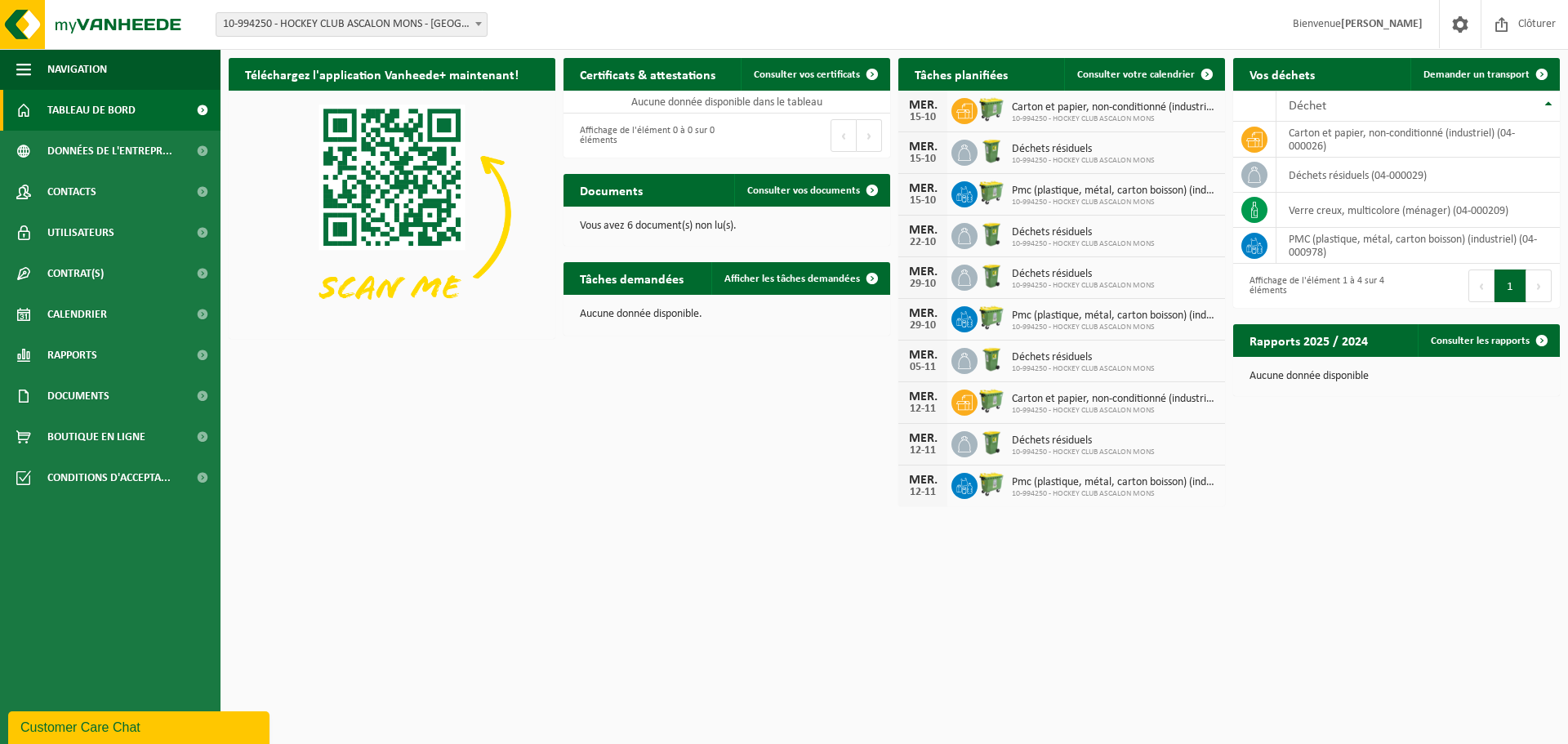
click at [78, 717] on button "Customer Care Chat" at bounding box center [138, 727] width 262 height 32
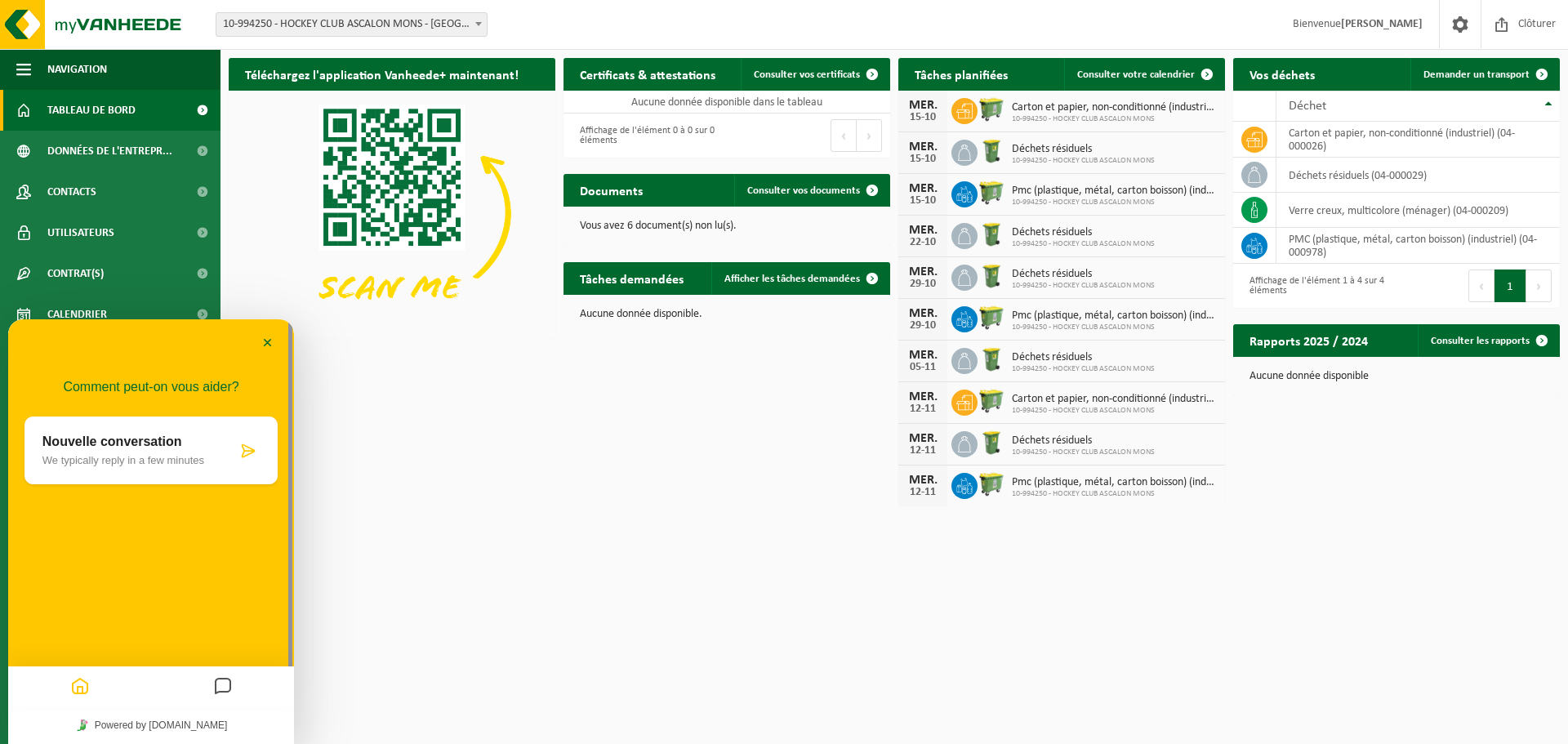
click at [145, 443] on p "Nouvelle conversation" at bounding box center [139, 441] width 194 height 15
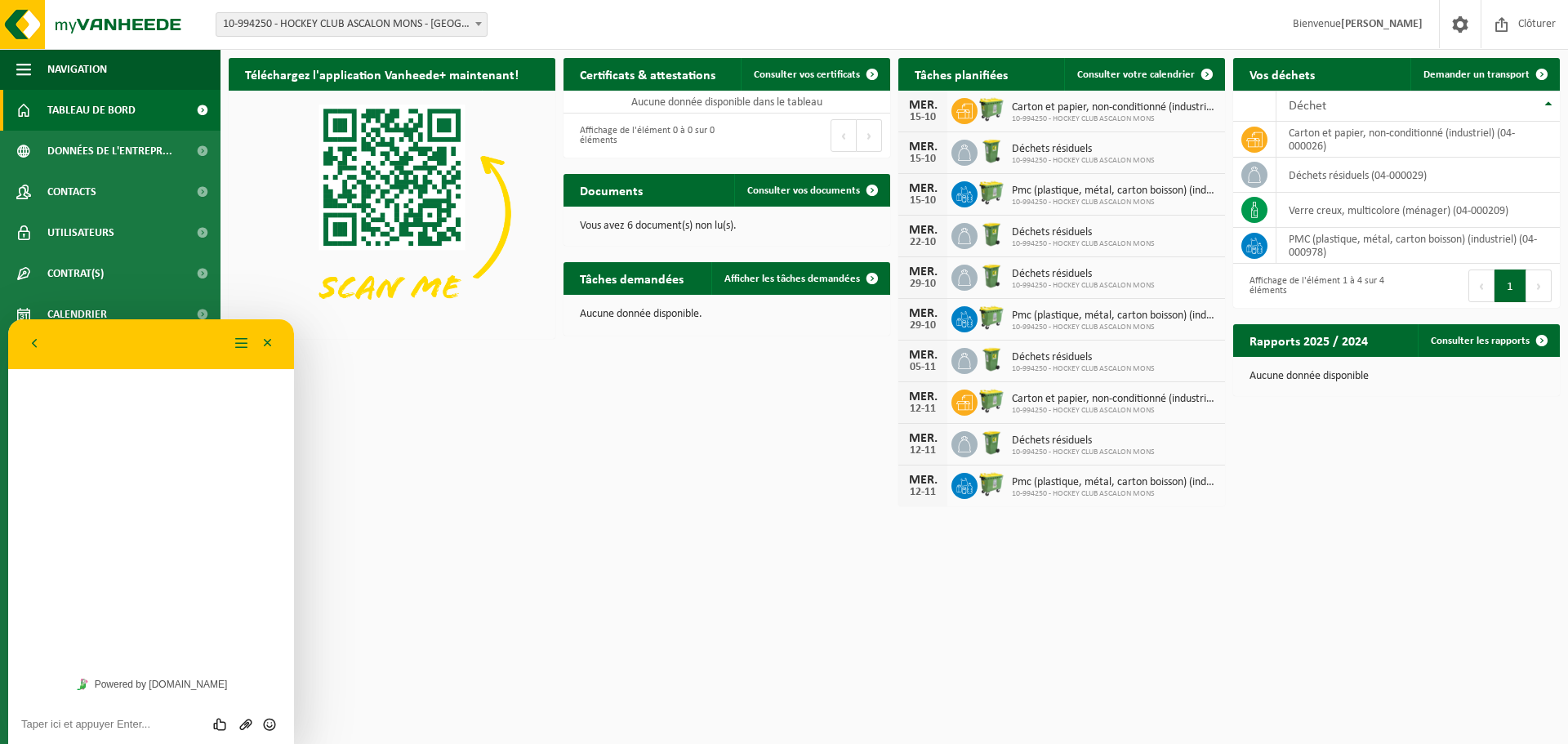
click at [66, 731] on div "Évaluez cette conversation Envoyer un fichier Insérer émoticône" at bounding box center [151, 724] width 286 height 41
click at [86, 714] on div "Évaluez cette conversation Envoyer un fichier Insérer émoticône" at bounding box center [151, 724] width 286 height 41
click at [76, 722] on textarea at bounding box center [151, 724] width 260 height 13
paste textarea "Ascalon Hockey Club ASBL Route d'Obourg, 59A 7000 - Mons Numéro d'entreprise : …"
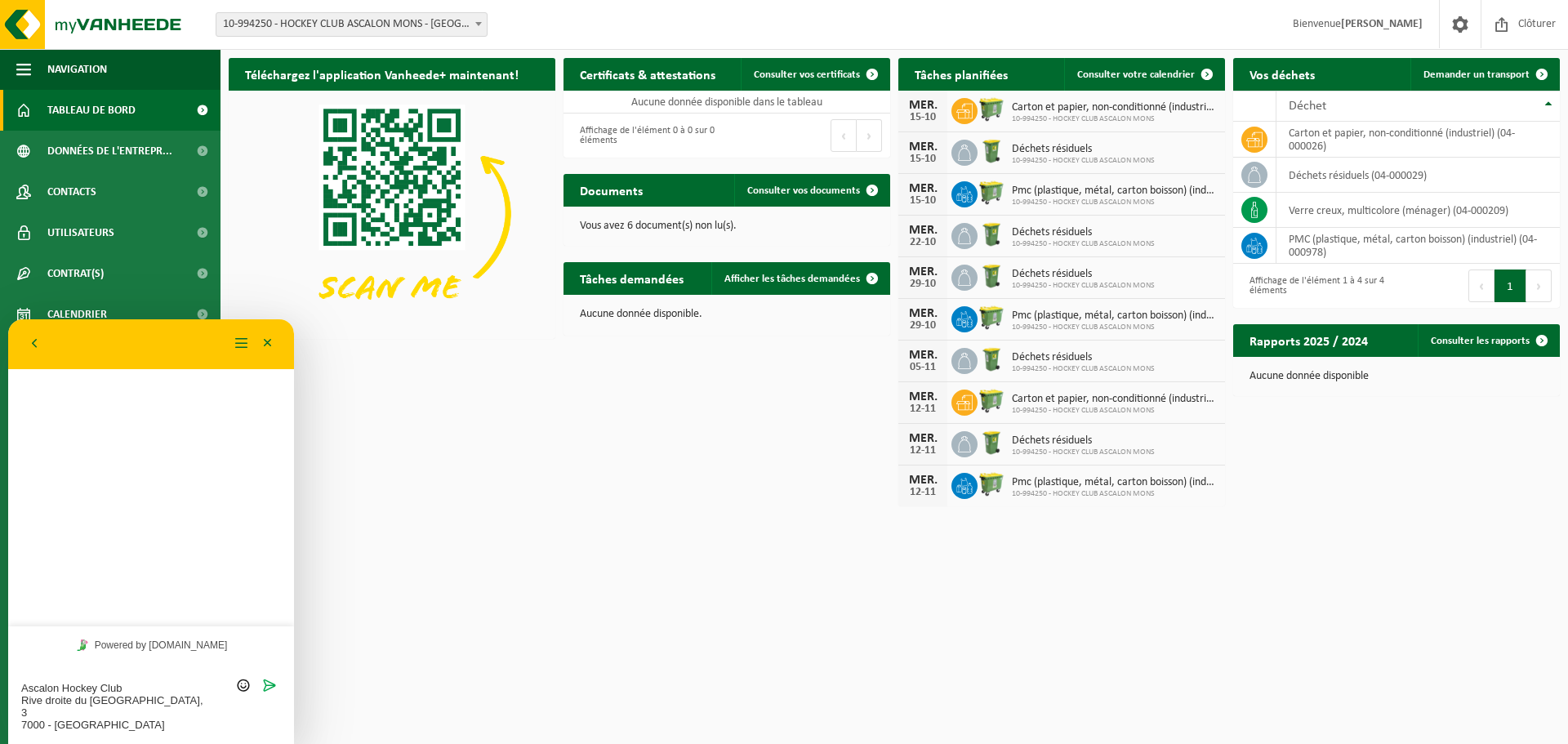
scroll to position [160, 0]
click at [81, 620] on textarea "Bonjour Pourriez vous changer nos données dans votre systeme ? Ascalon Hockey C…" at bounding box center [151, 670] width 260 height 123
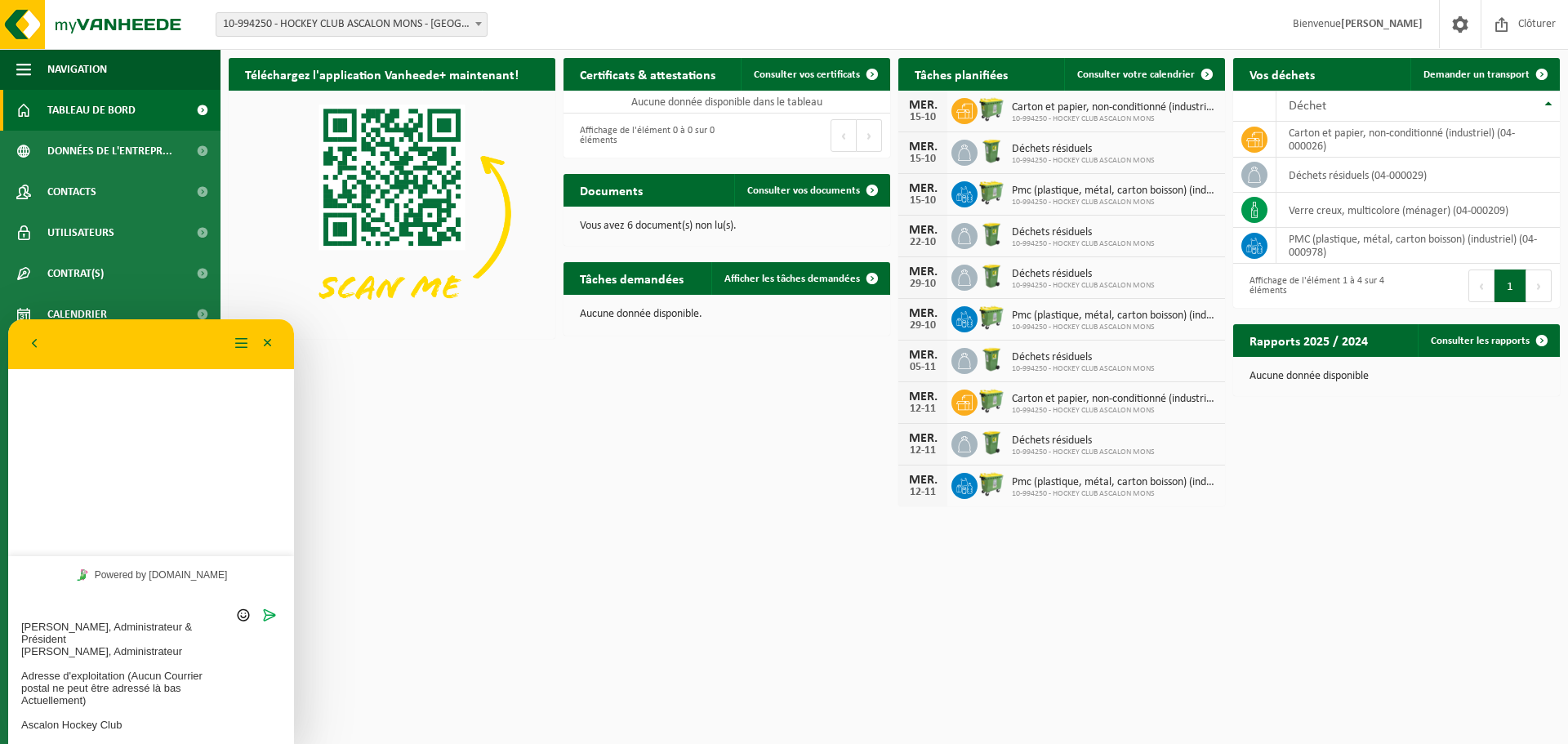
scroll to position [111, 0]
drag, startPoint x: 194, startPoint y: 665, endPoint x: 9, endPoint y: 638, distance: 187.0
click at [9, 638] on div "Bonjour Pourriez vous changer nos données dans votre systeme ? Ascalon Hockey C…" at bounding box center [151, 669] width 286 height 150
type textarea "Bonjour Pourriez vous changer nos données dans votre systeme ? Ascalon Hockey C…"
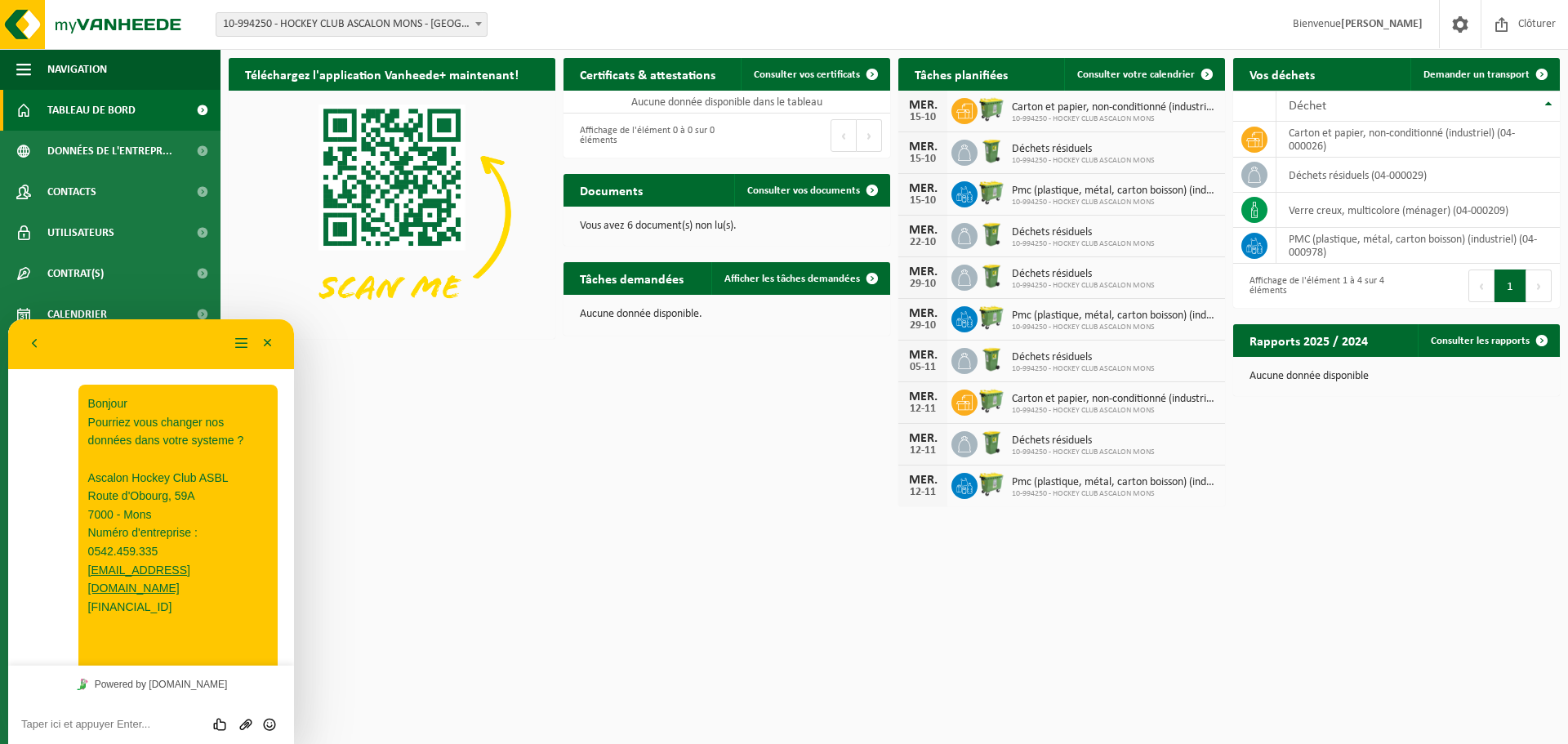
scroll to position [159, 0]
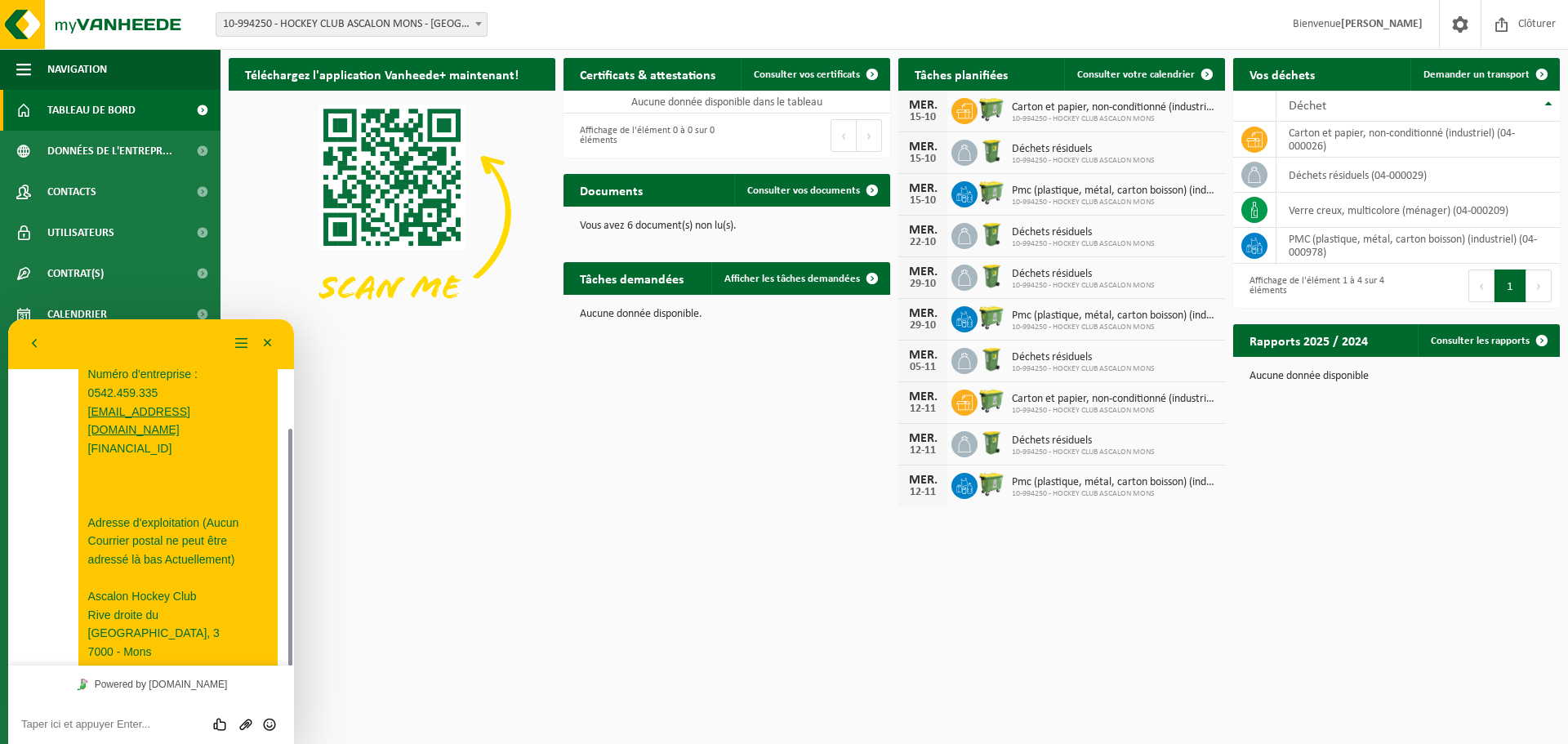
drag, startPoint x: 290, startPoint y: 545, endPoint x: 310, endPoint y: 429, distance: 117.7
click at [294, 429] on html "Retour Menu Minimiser Retour Powered by tawk.to Évaluez cette conversation Envo…" at bounding box center [151, 531] width 286 height 424
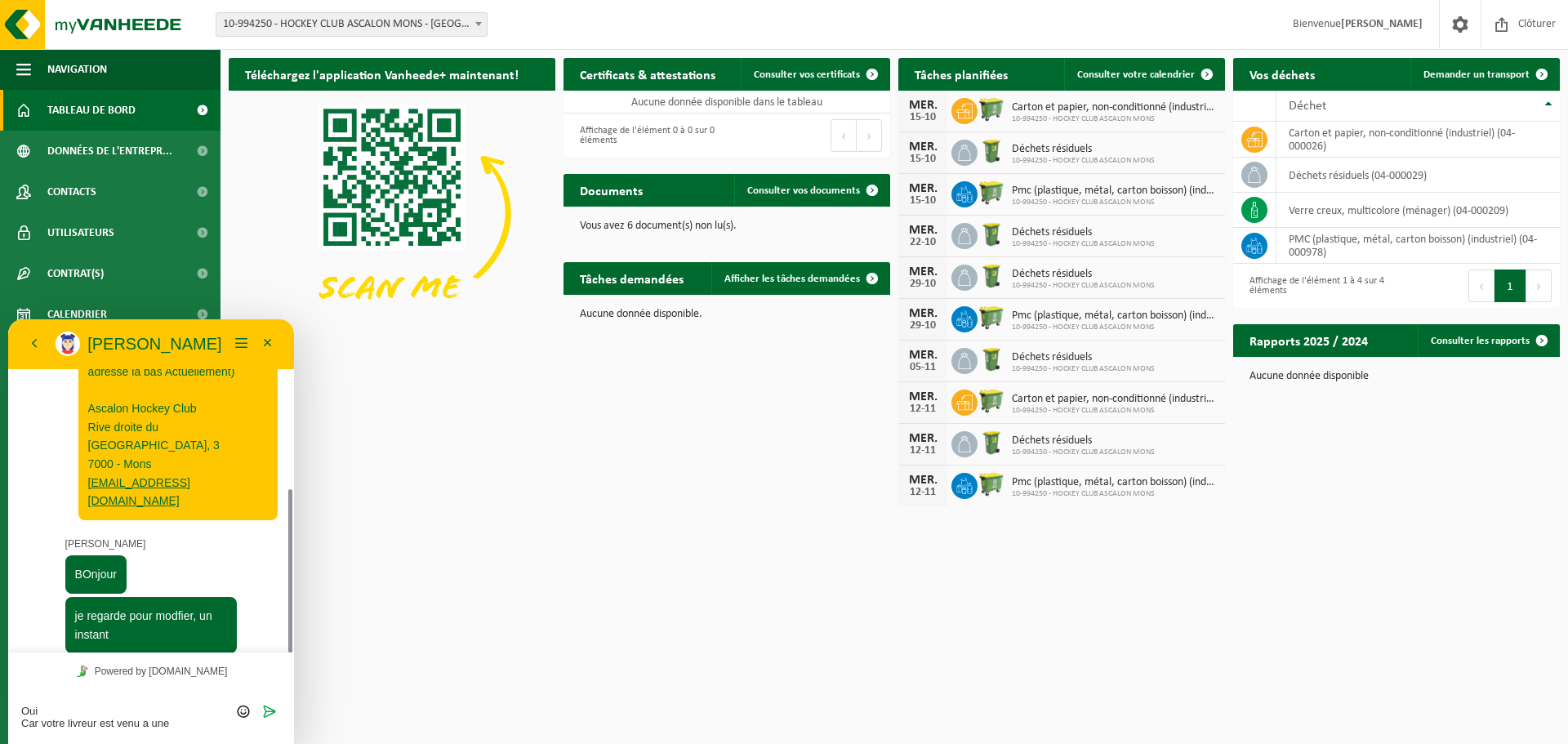
scroll to position [11, 0]
type textarea "Oui Car votre livreur est venu a une mauvaise adresse"
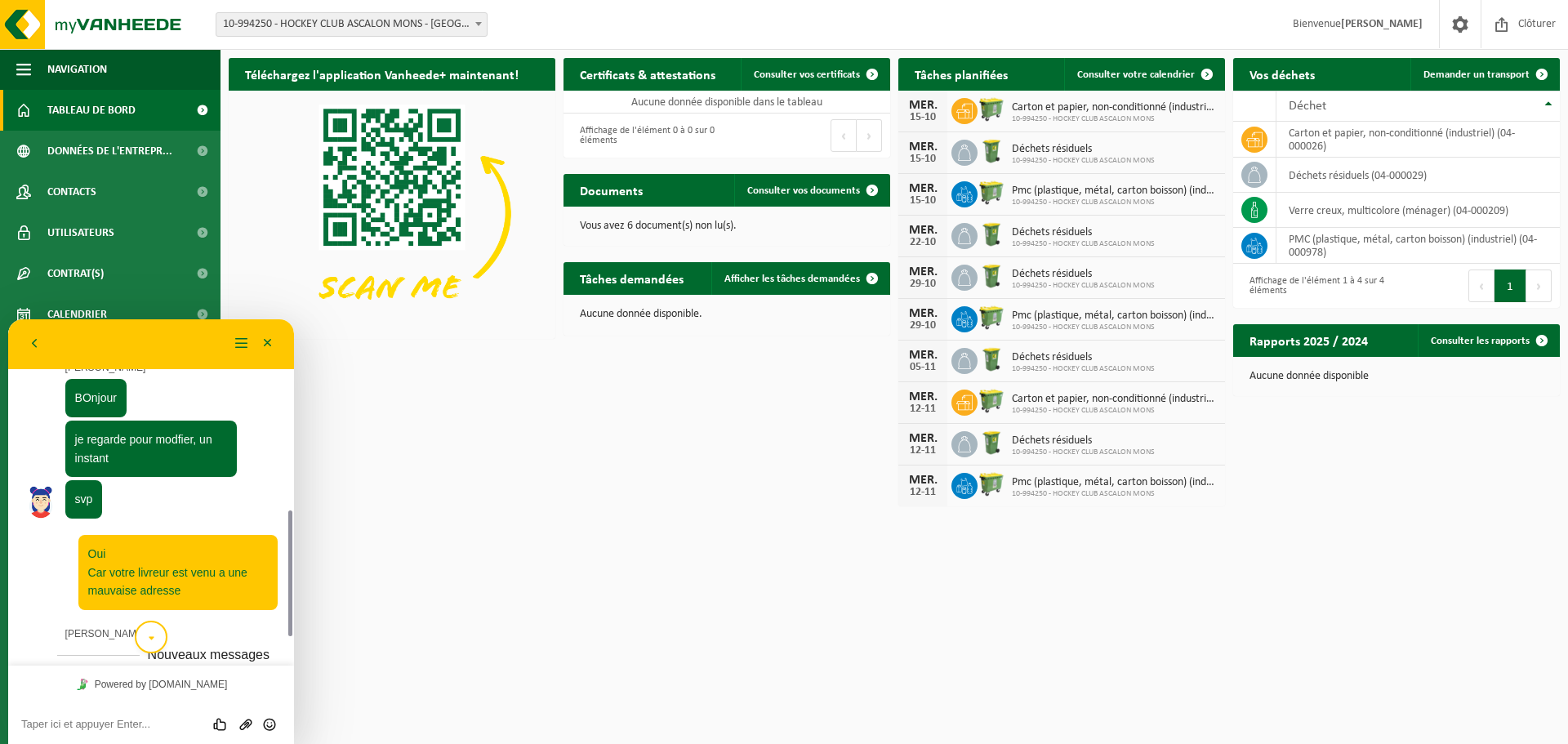
scroll to position [601, 0]
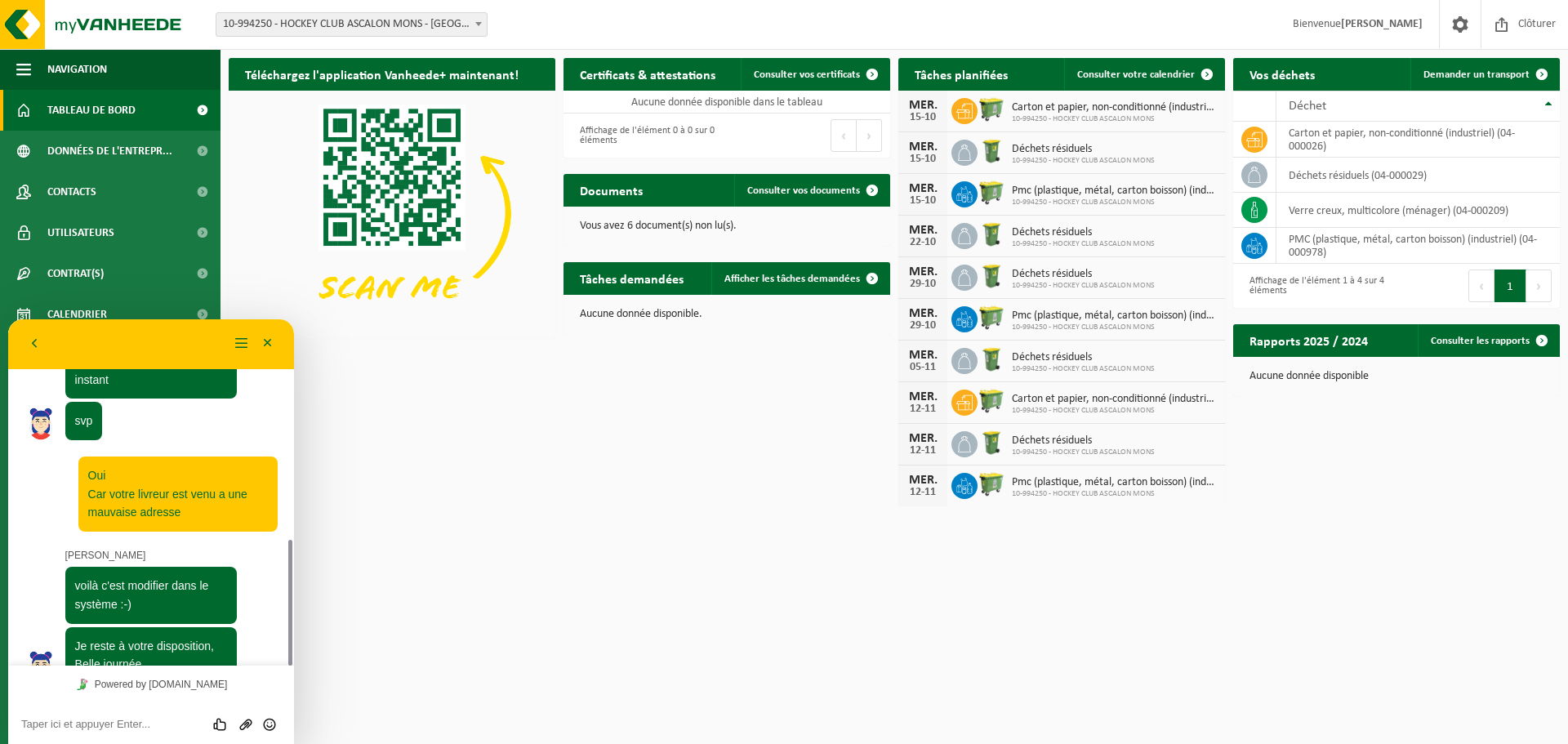
click at [112, 712] on div "Évaluez cette conversation Envoyer un fichier Insérer émoticône" at bounding box center [151, 724] width 286 height 41
click at [104, 714] on div "Évaluez cette conversation Envoyer un fichier Insérer émoticône" at bounding box center [151, 724] width 286 height 41
click at [72, 730] on textarea at bounding box center [151, 724] width 260 height 13
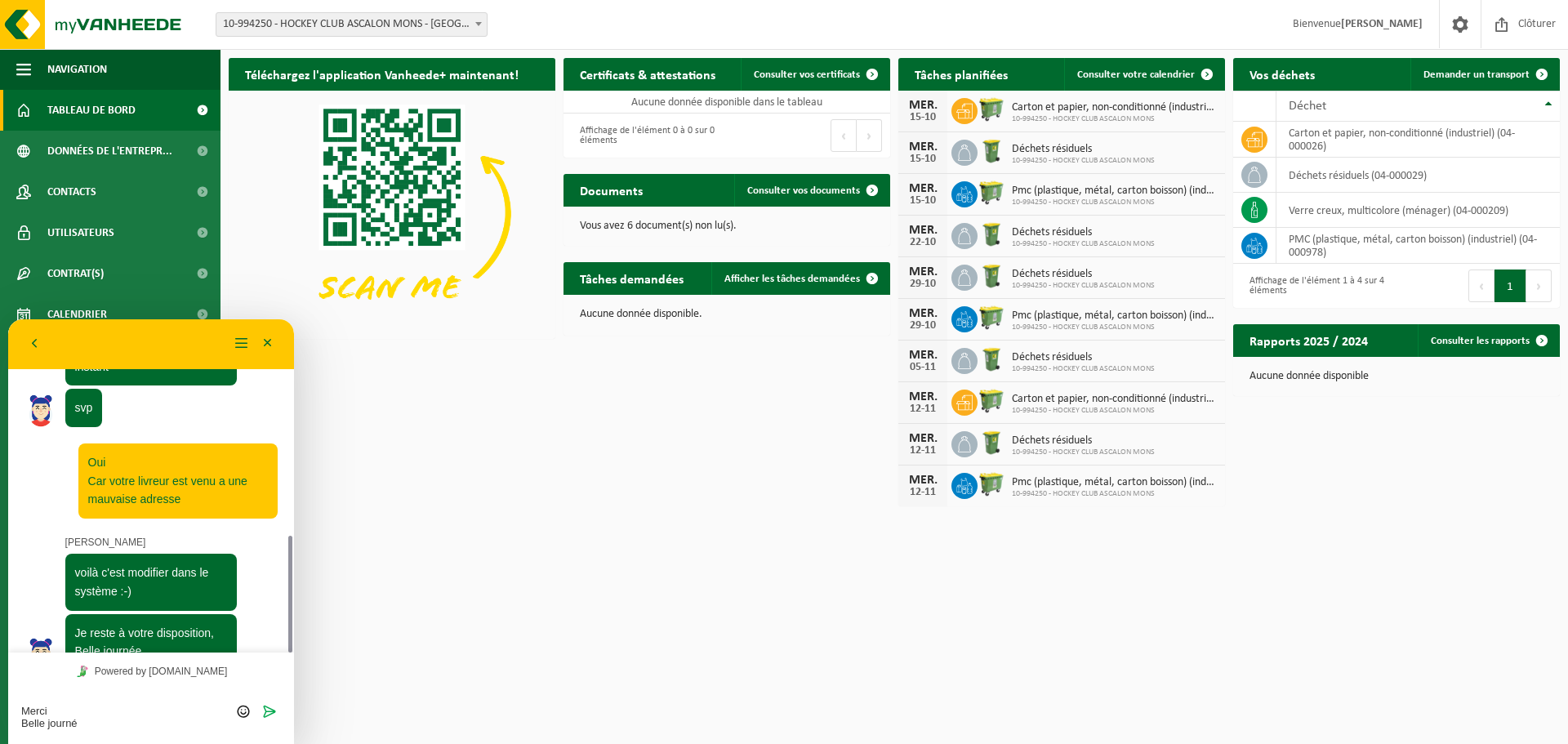
type textarea "Merci Belle journée"
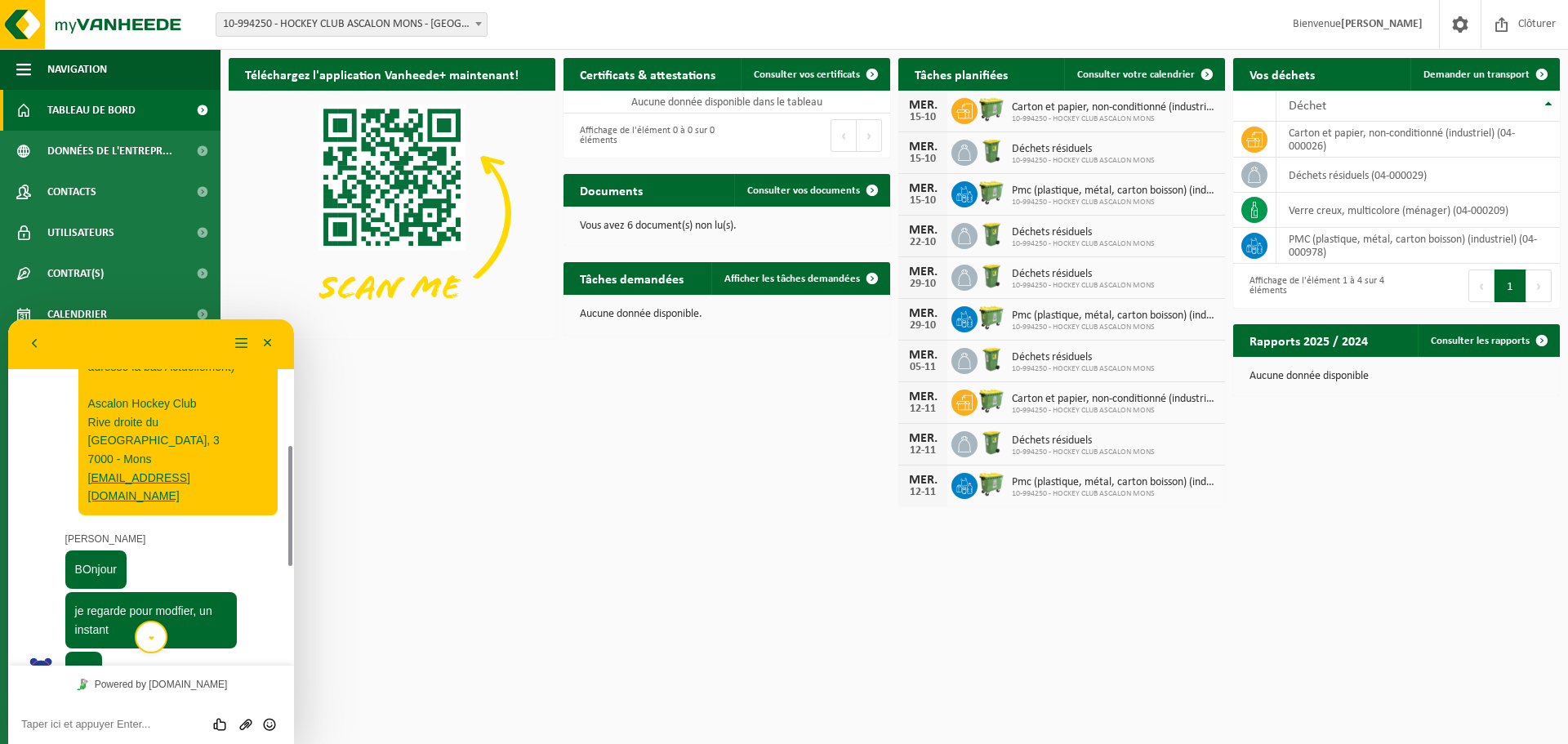
scroll to position [351, 0]
click at [270, 346] on button "Minimiser" at bounding box center [268, 343] width 26 height 25
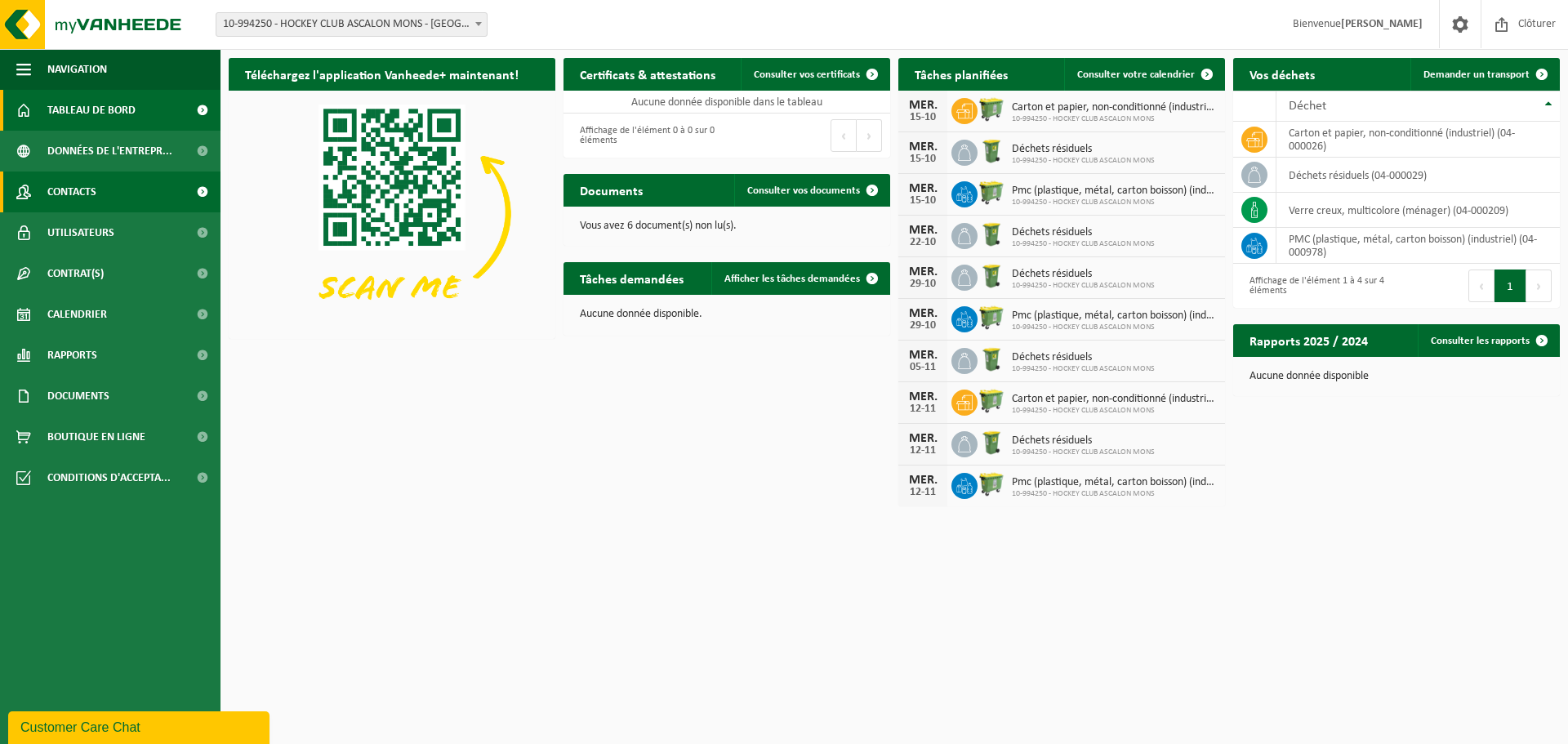
click at [89, 174] on span "Contacts" at bounding box center [72, 192] width 49 height 41
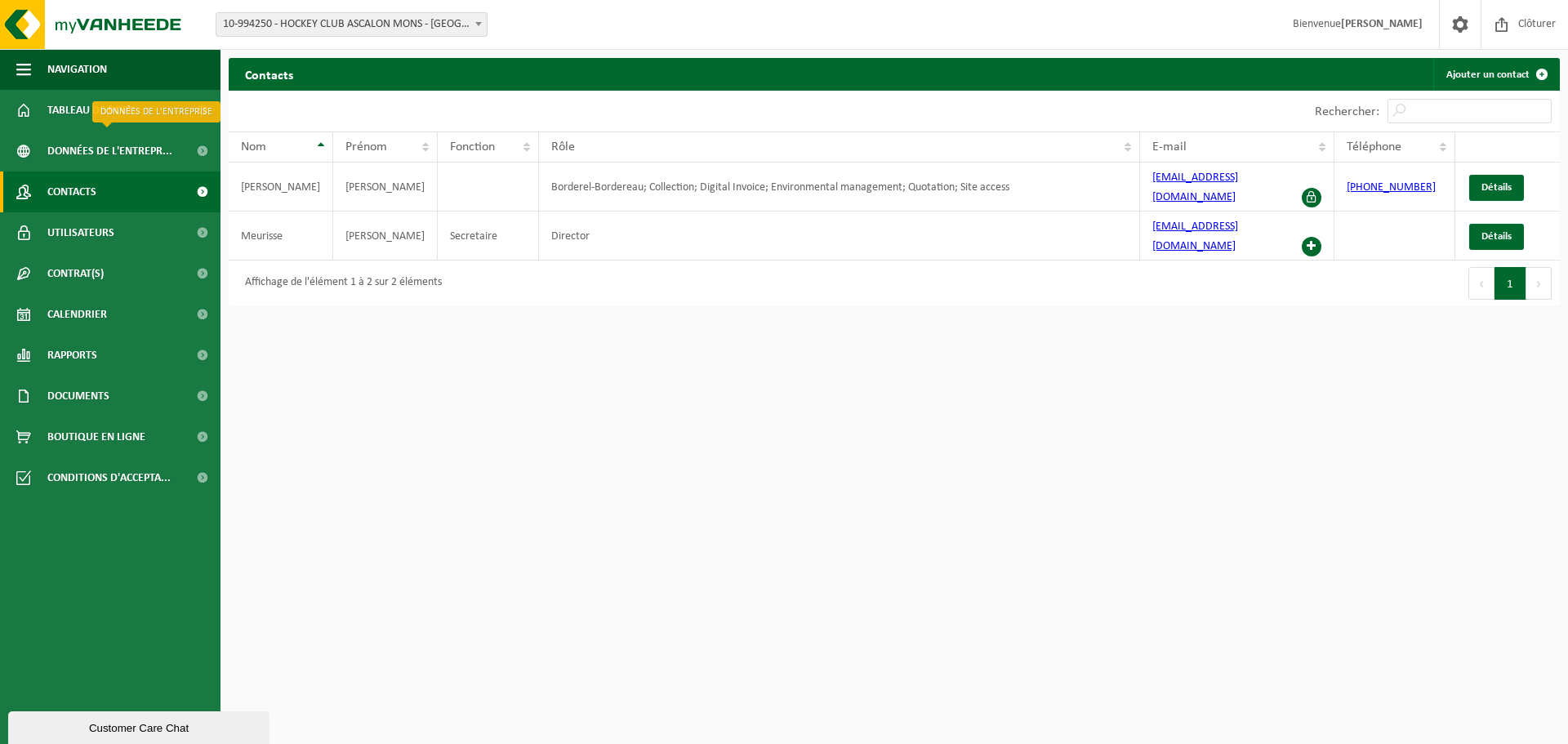
click at [74, 156] on span "Données de l'entrepr..." at bounding box center [110, 151] width 125 height 41
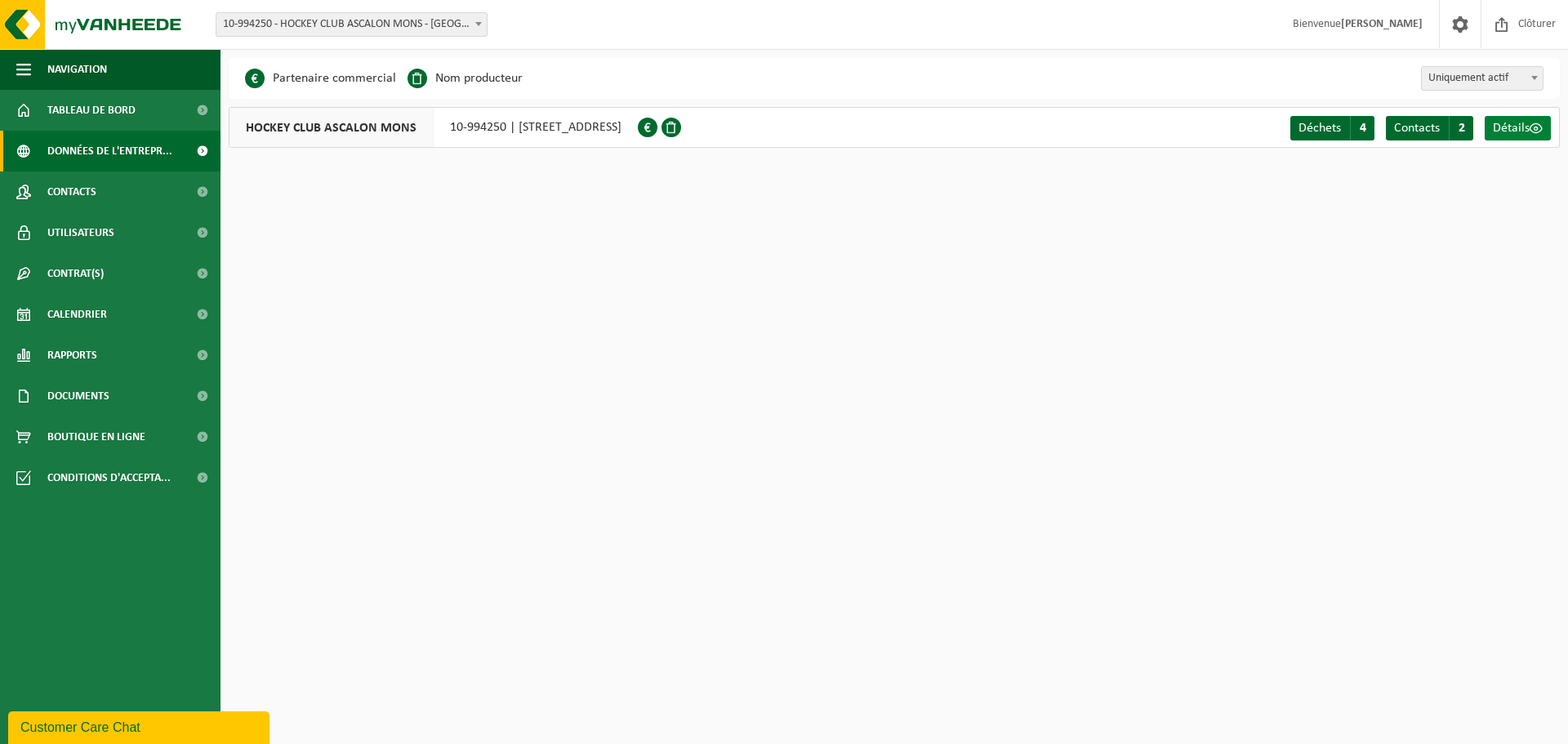
click at [1519, 124] on span "Détails" at bounding box center [1511, 127] width 37 height 13
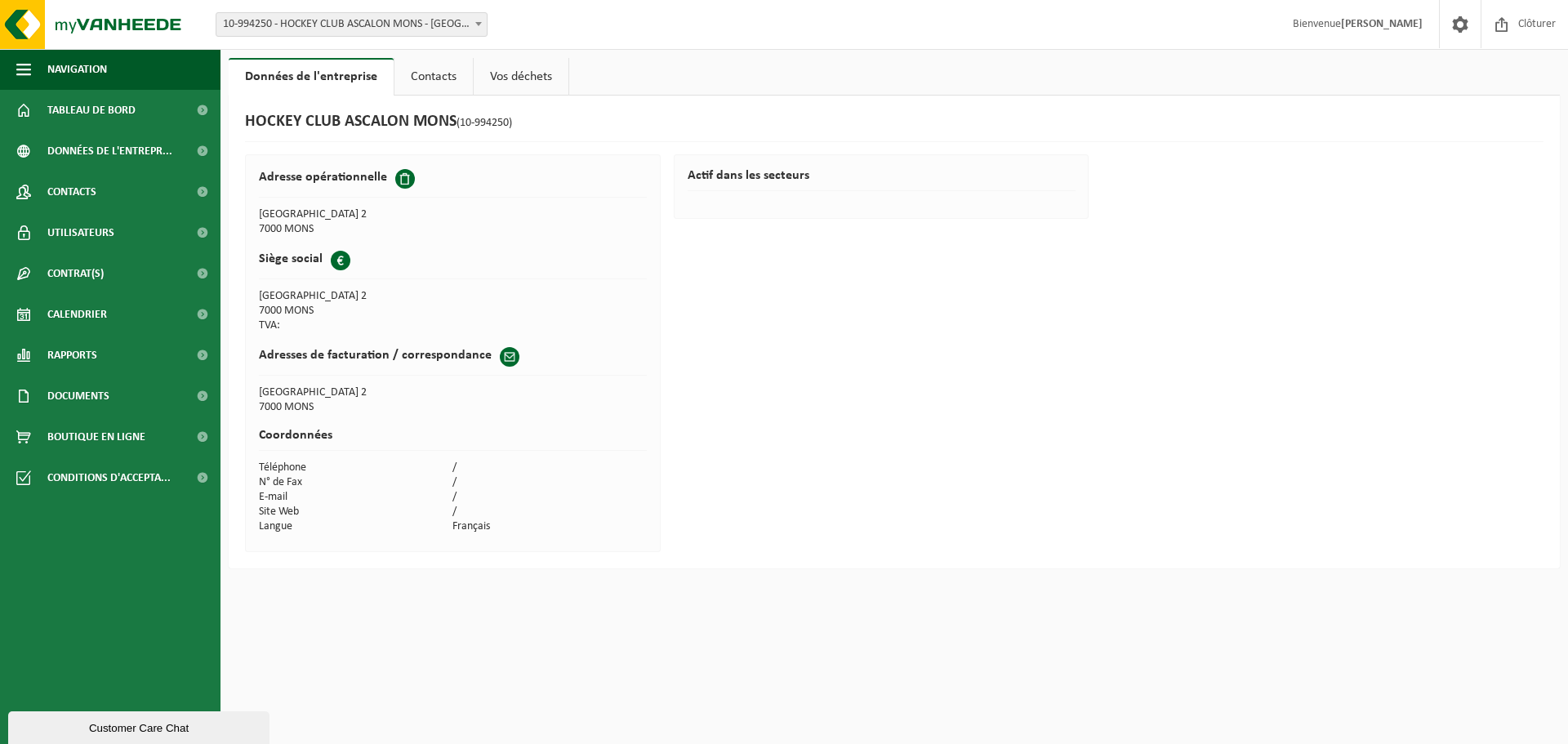
click at [405, 399] on td "[GEOGRAPHIC_DATA] 2" at bounding box center [453, 392] width 388 height 15
click at [439, 84] on link "Contacts" at bounding box center [434, 76] width 78 height 37
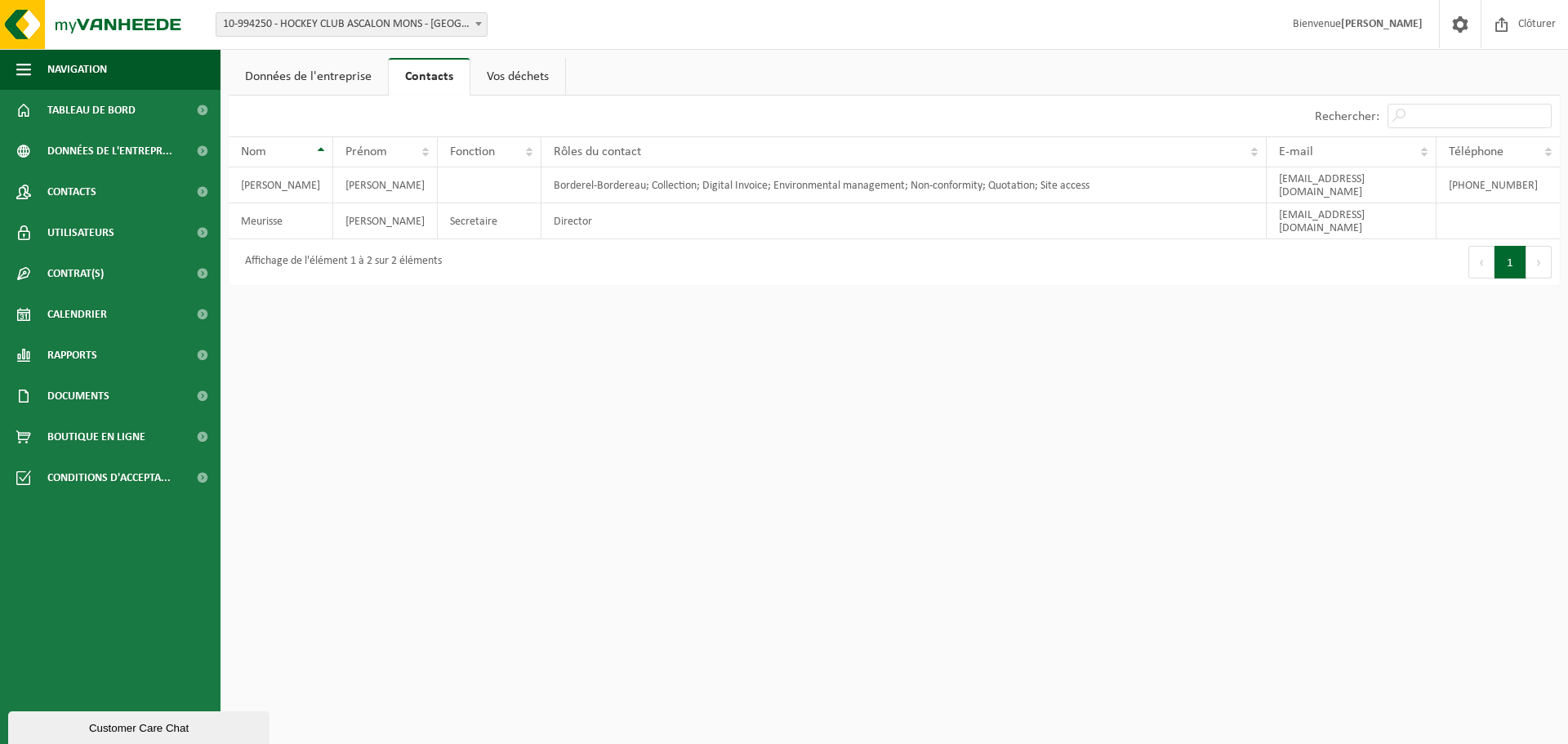
click at [536, 79] on link "Vos déchets" at bounding box center [517, 76] width 95 height 37
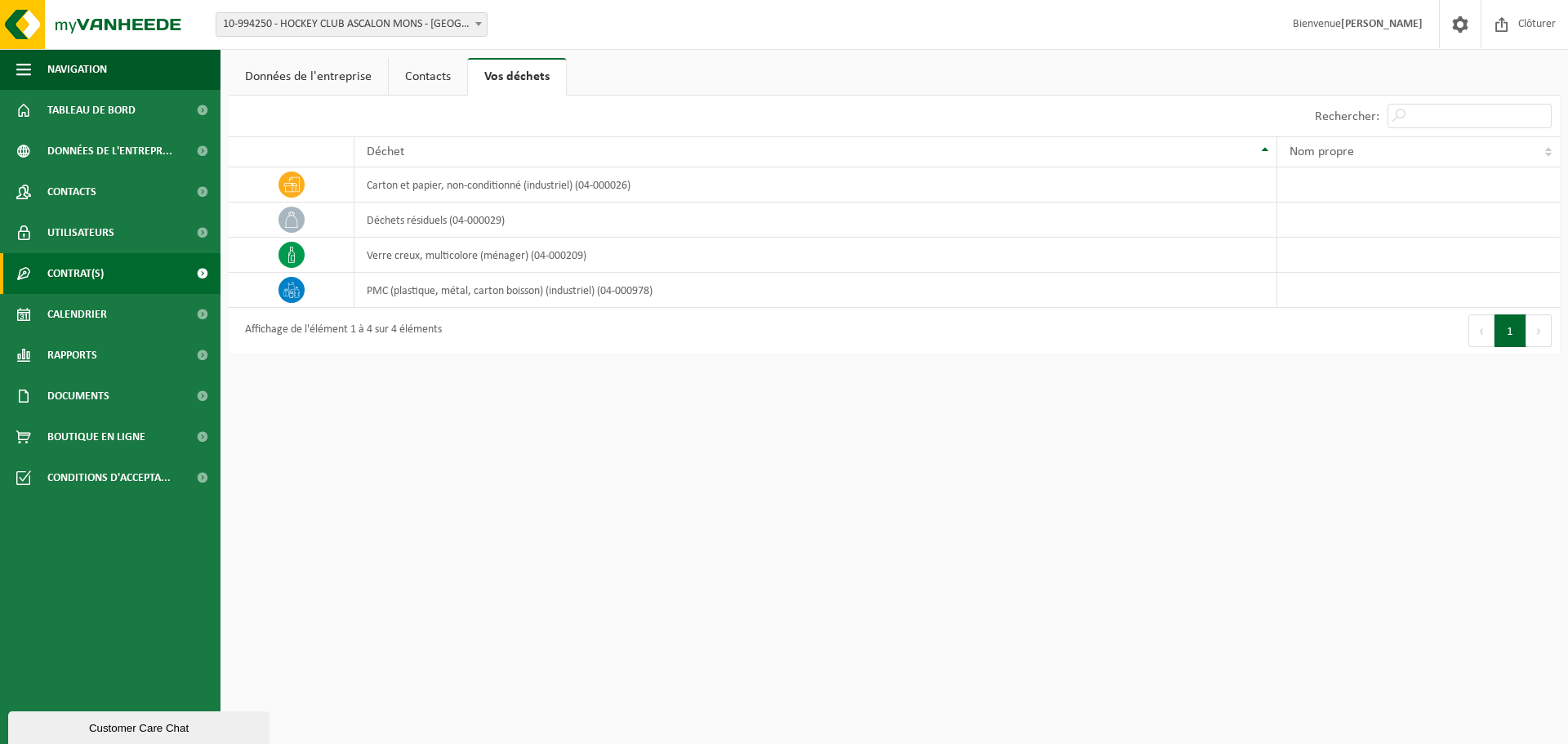
click at [89, 273] on span "Contrat(s)" at bounding box center [75, 273] width 57 height 41
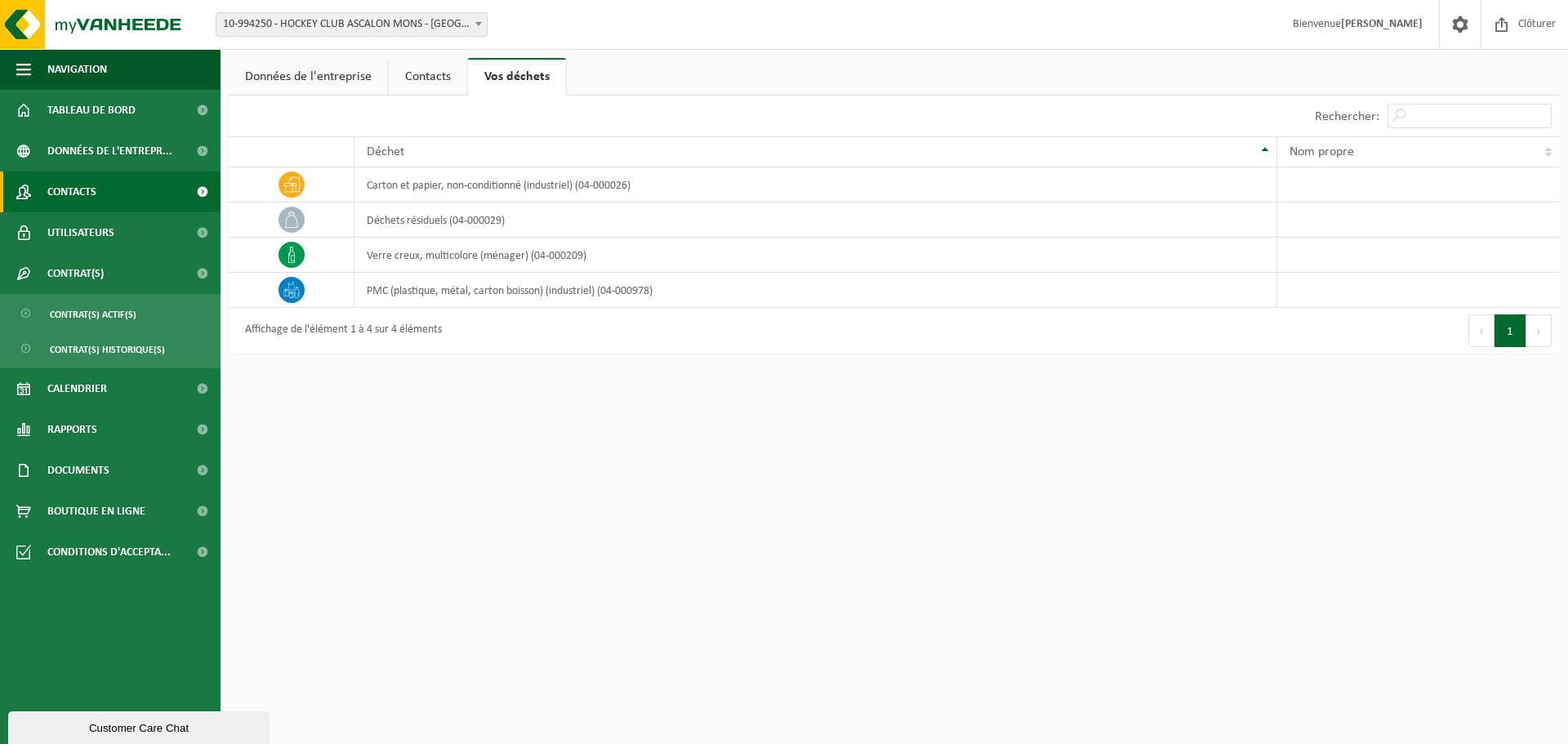
click at [74, 194] on span "Contacts" at bounding box center [72, 192] width 49 height 41
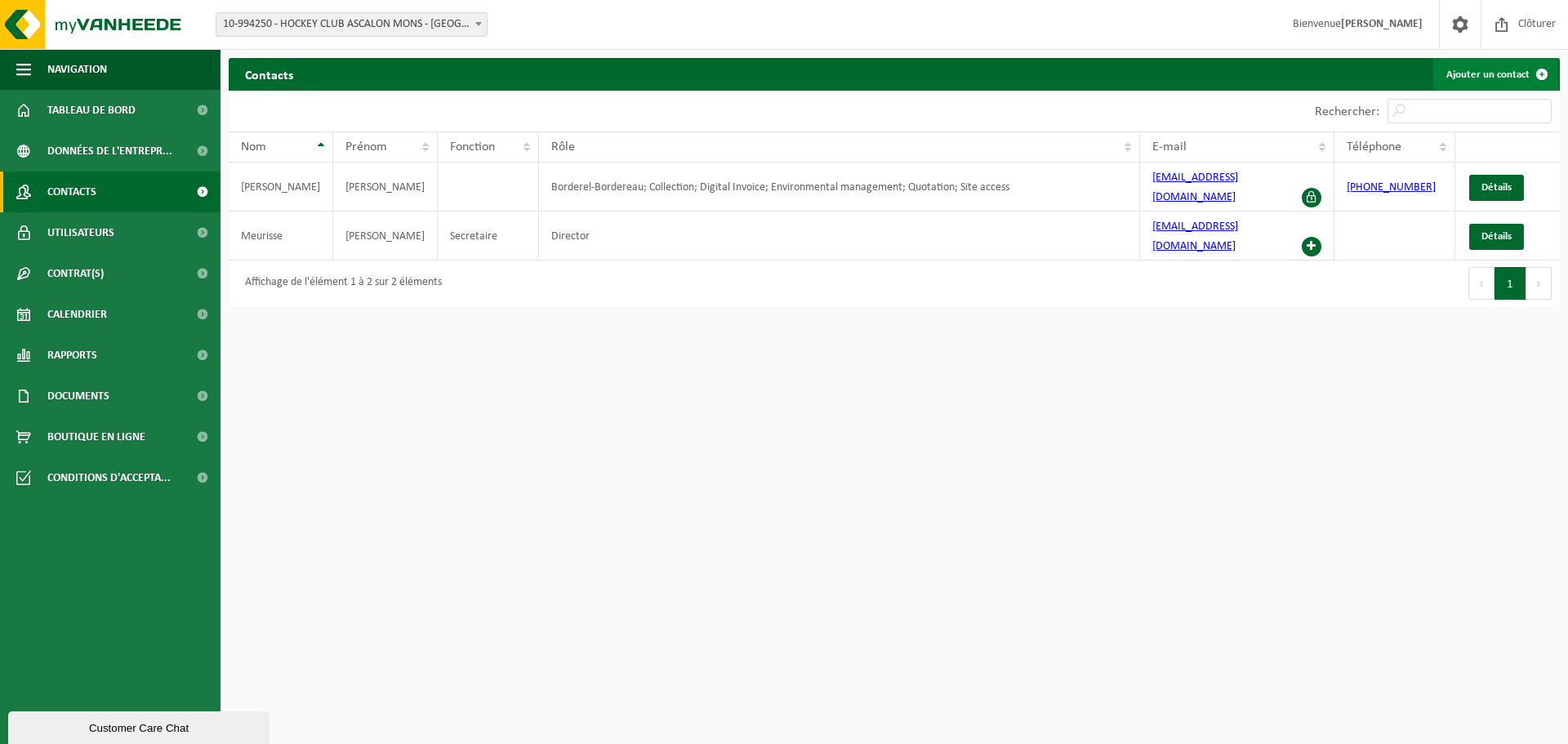
click at [1493, 73] on link "Ajouter un contact" at bounding box center [1496, 74] width 125 height 32
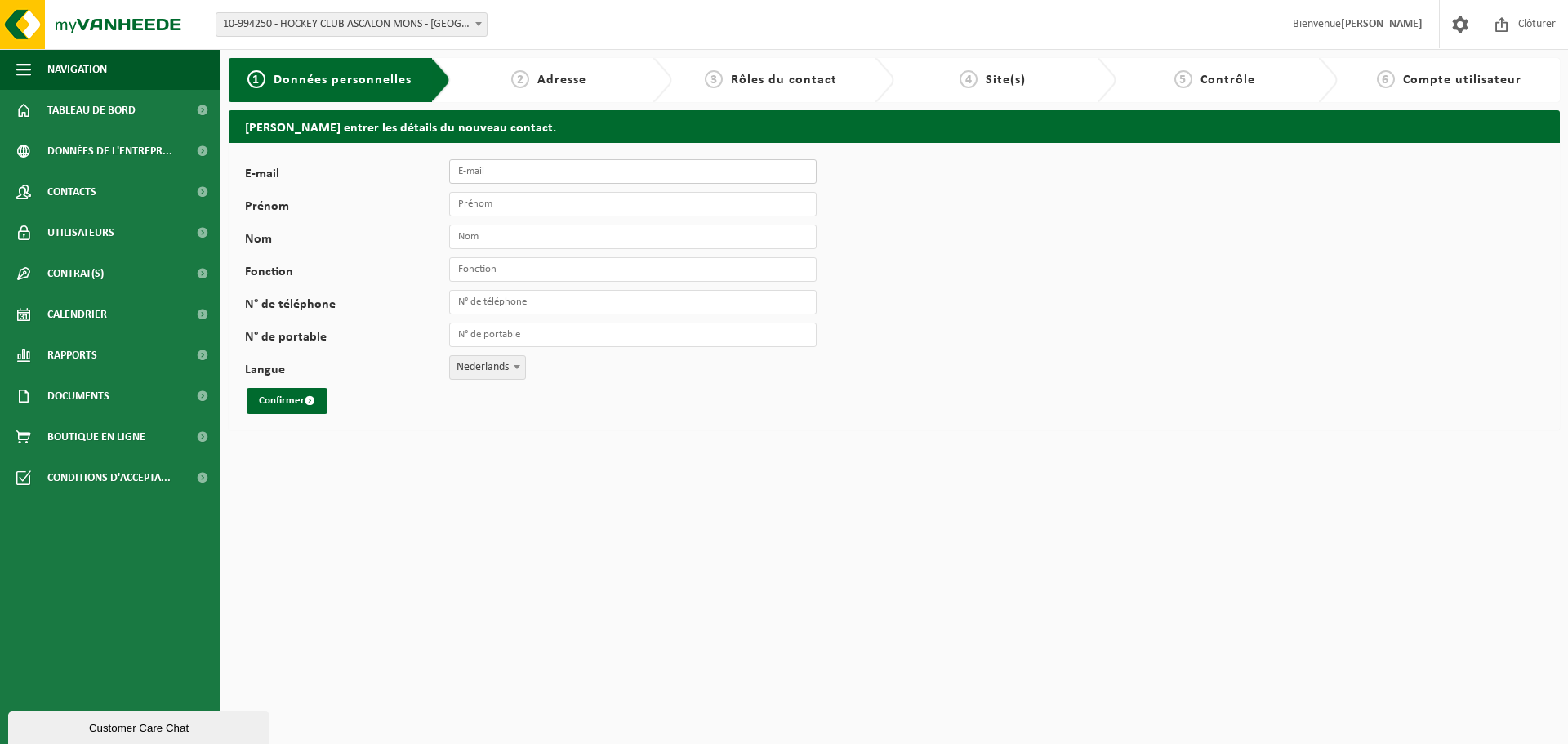
click at [522, 174] on input "E-mail" at bounding box center [632, 172] width 368 height 25
type input "[EMAIL_ADDRESS][DOMAIN_NAME]"
type input "[PERSON_NAME]"
type input "S"
type input "Tresorier"
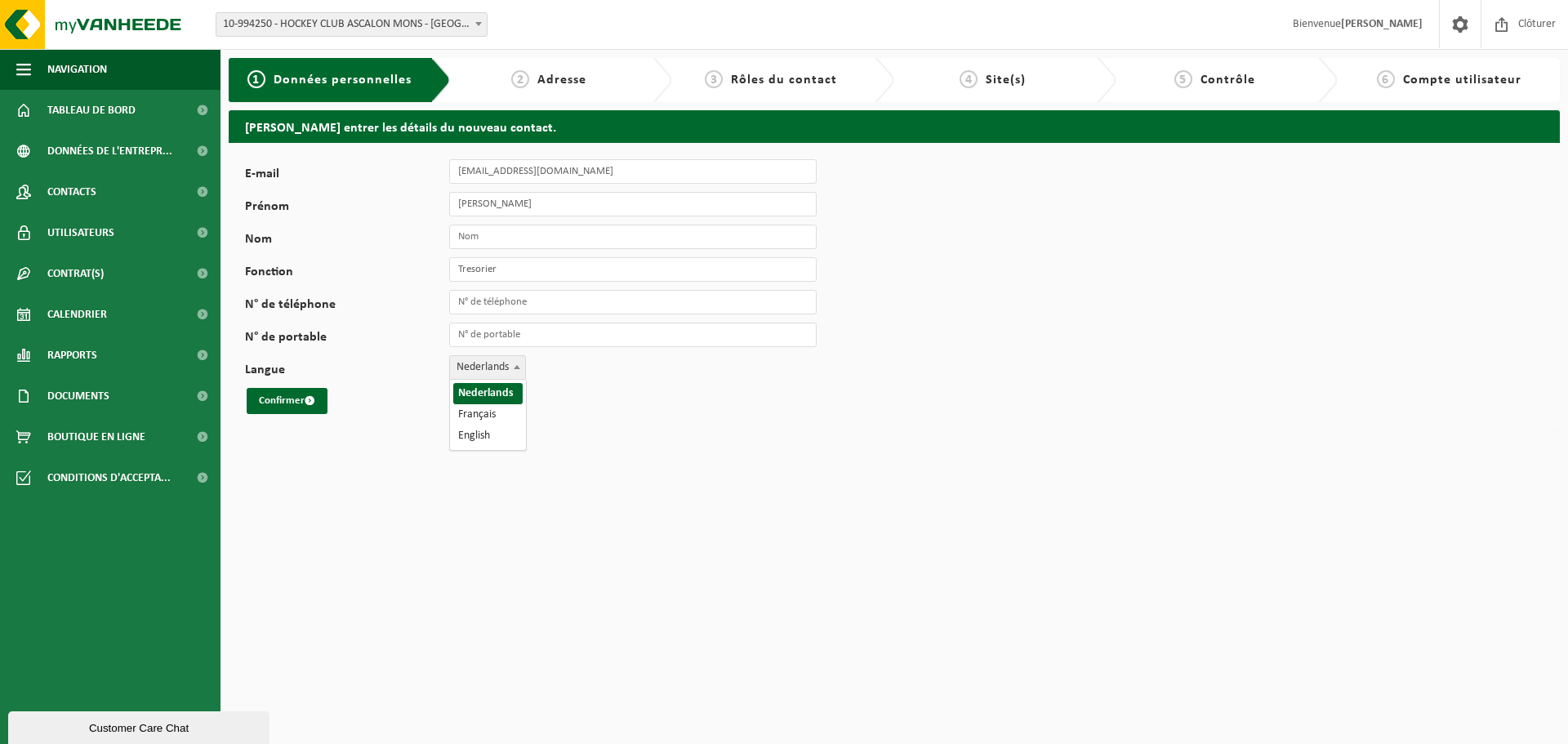
click at [509, 371] on span "Nederlands" at bounding box center [487, 367] width 75 height 23
select select "1"
click at [270, 399] on button "Confirmer" at bounding box center [287, 401] width 81 height 26
type input "Cordelli"
click at [287, 400] on button "Confirmer" at bounding box center [287, 401] width 81 height 26
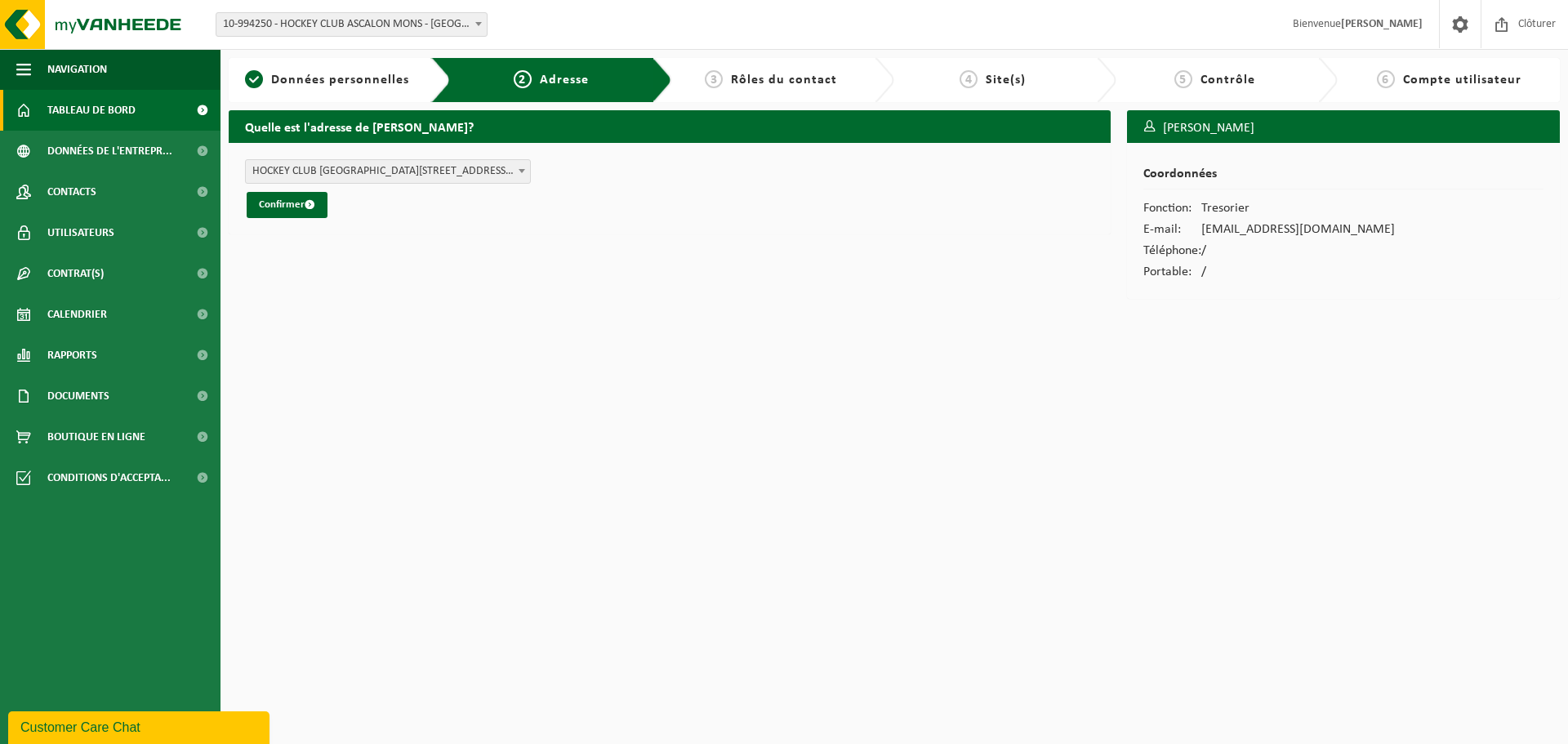
click at [99, 101] on span "Tableau de bord" at bounding box center [91, 111] width 88 height 41
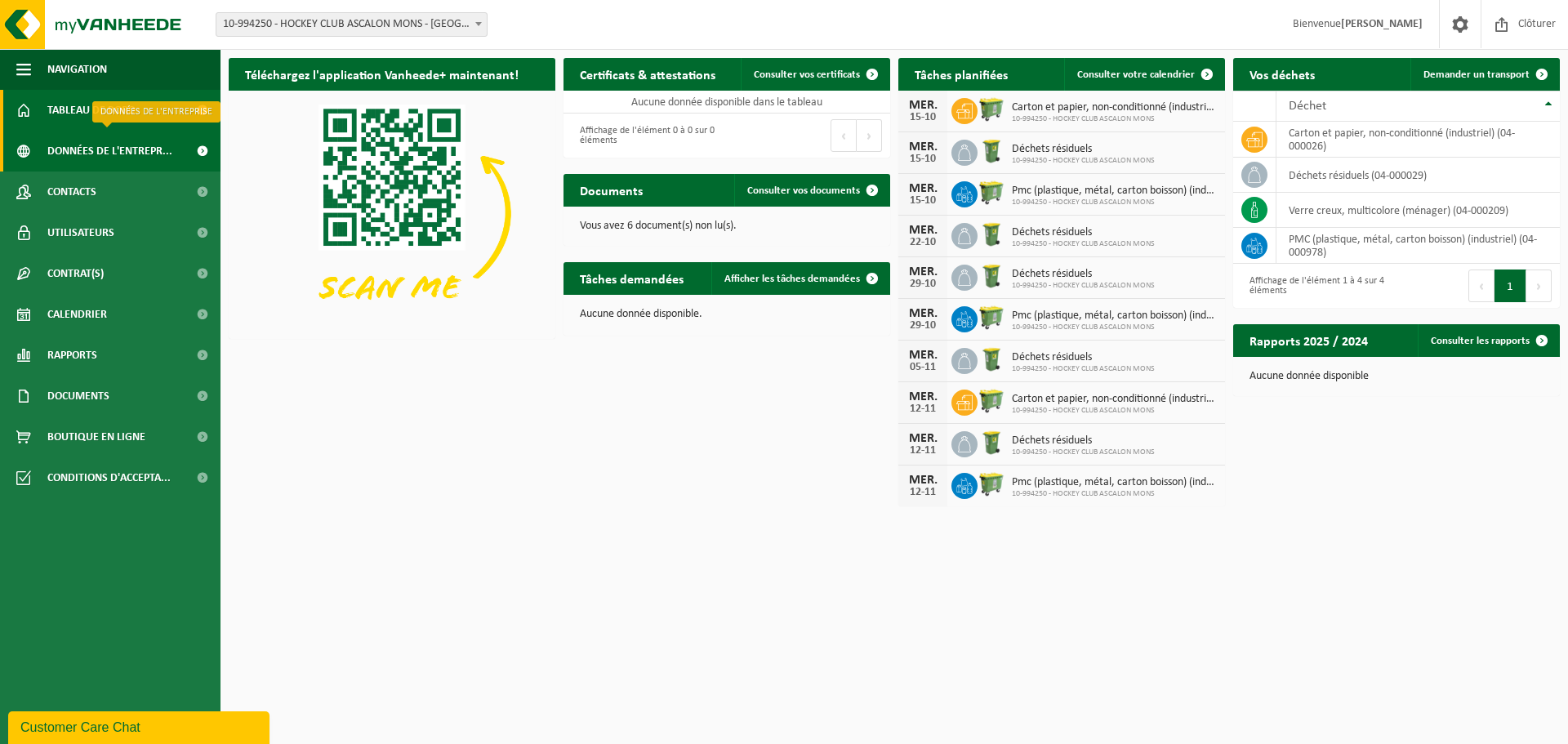
click at [140, 160] on span "Données de l'entrepr..." at bounding box center [110, 151] width 125 height 41
